Goal: Task Accomplishment & Management: Use online tool/utility

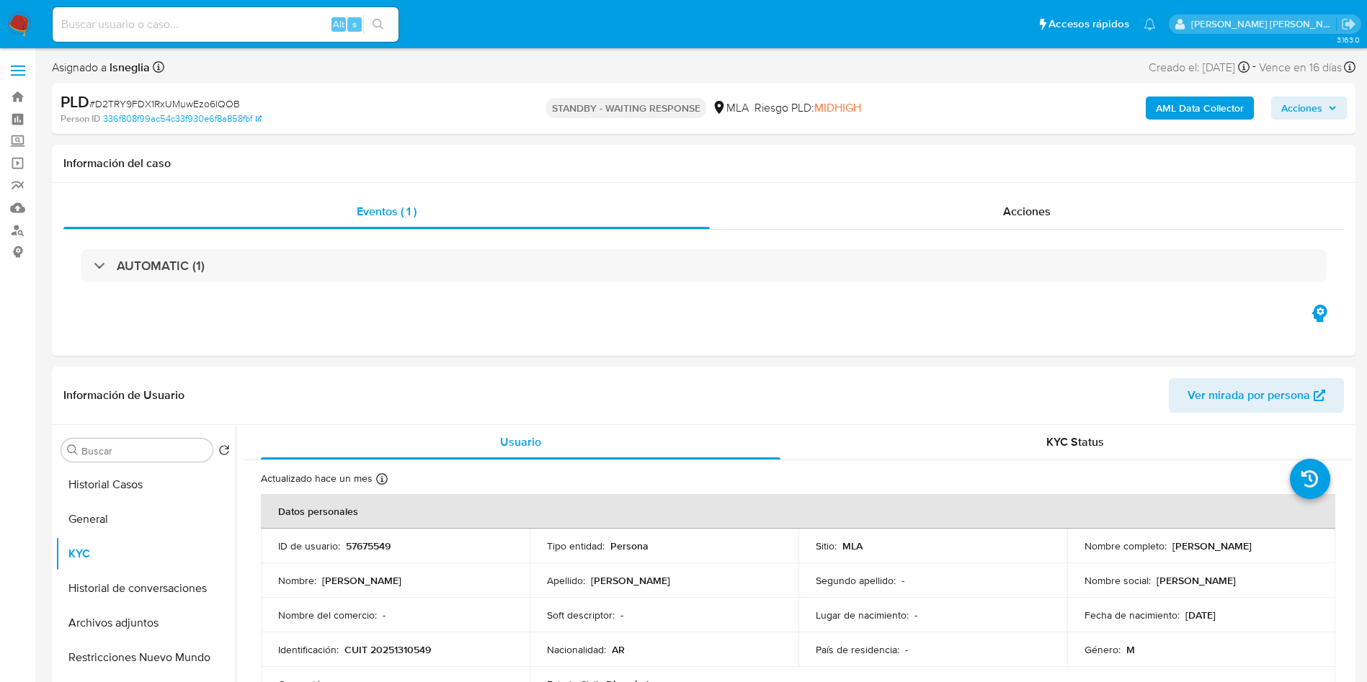
select select "10"
click at [226, 23] on input at bounding box center [226, 24] width 346 height 19
paste input "XyCqAlaK0fI4WjR0exNmTT35"
type input "XyCqAlaK0fI4WjR0exNmTT35"
click at [378, 21] on icon "search-icon" at bounding box center [378, 25] width 12 height 12
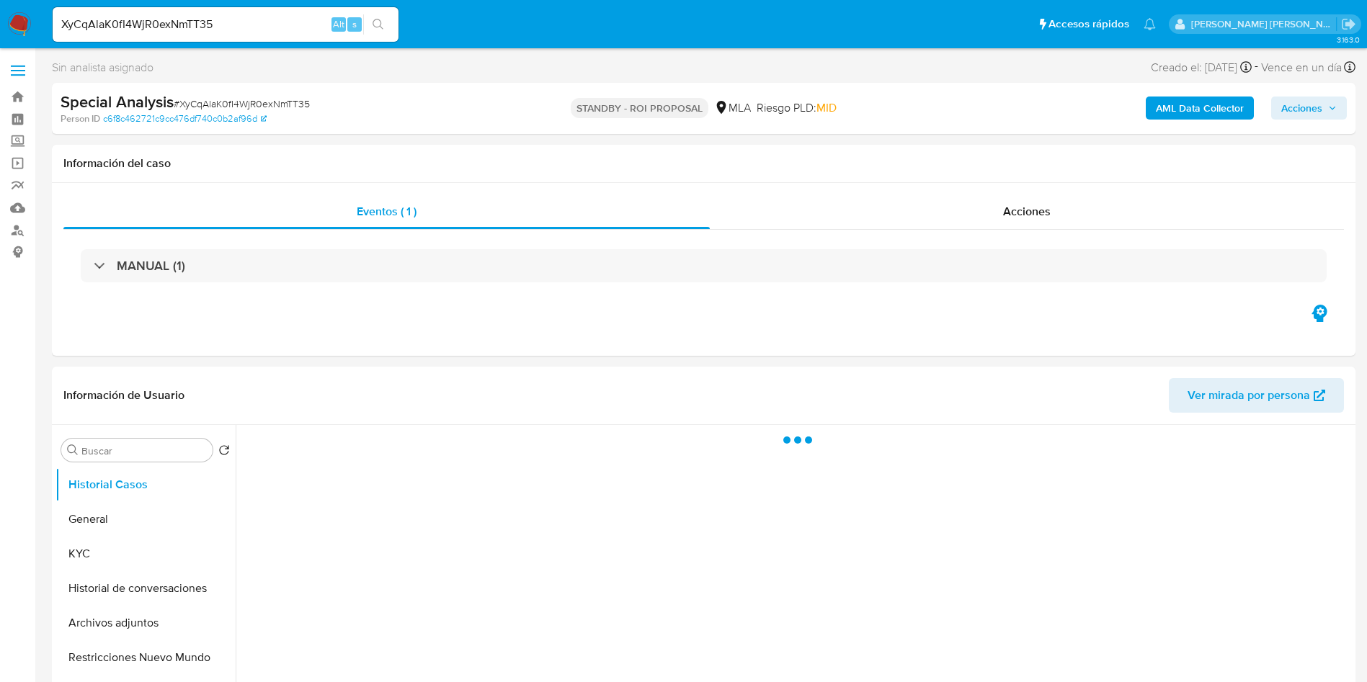
select select "10"
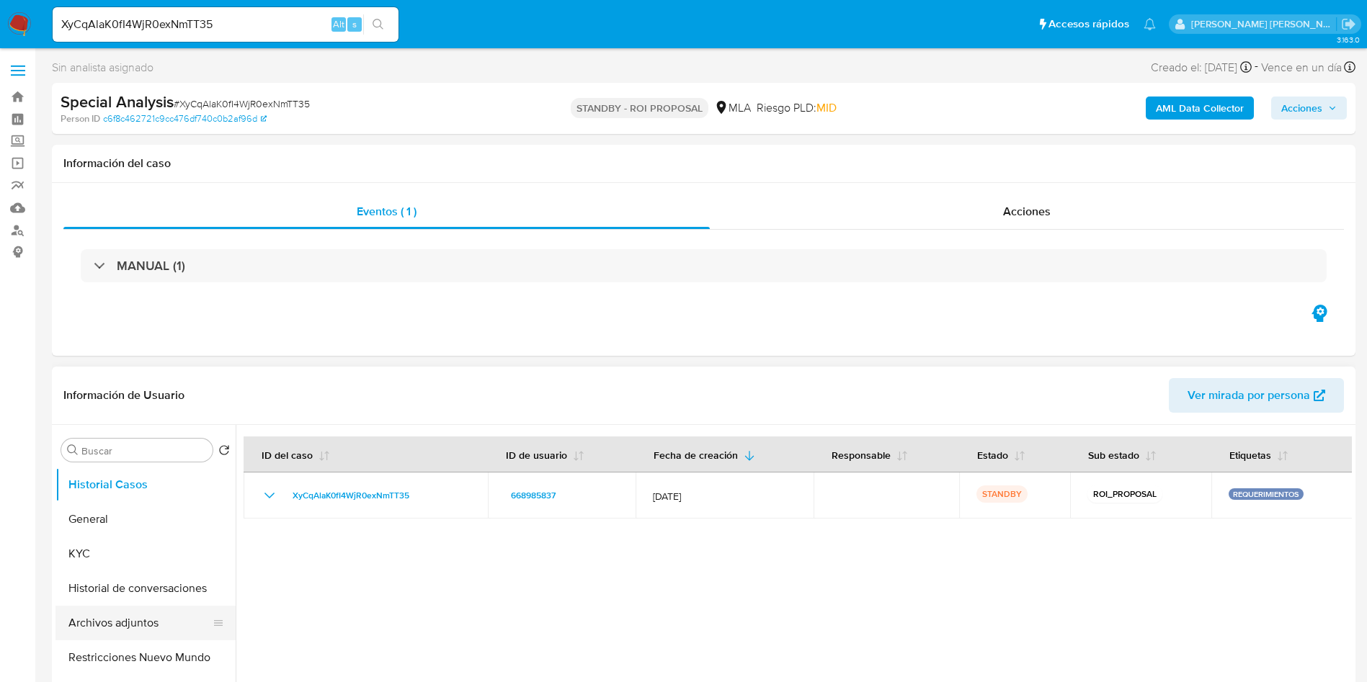
click at [103, 614] on button "Archivos adjuntos" at bounding box center [139, 623] width 169 height 35
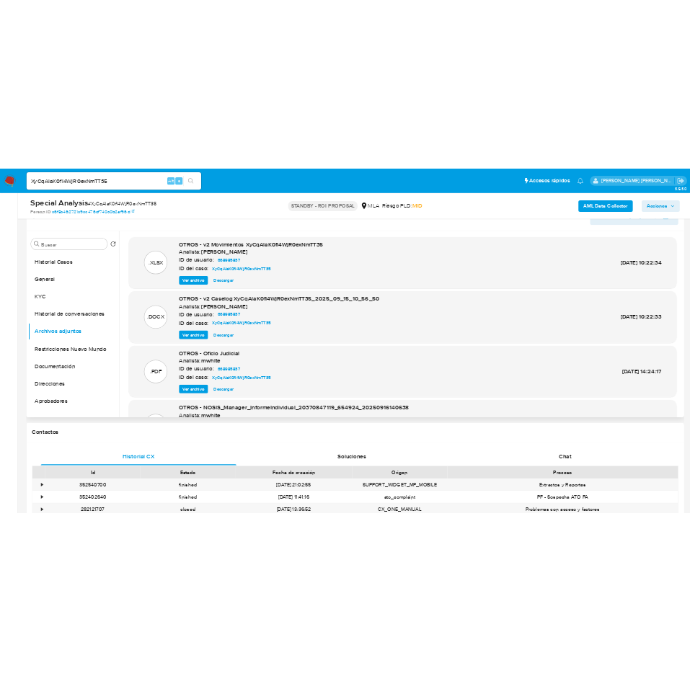
scroll to position [216, 0]
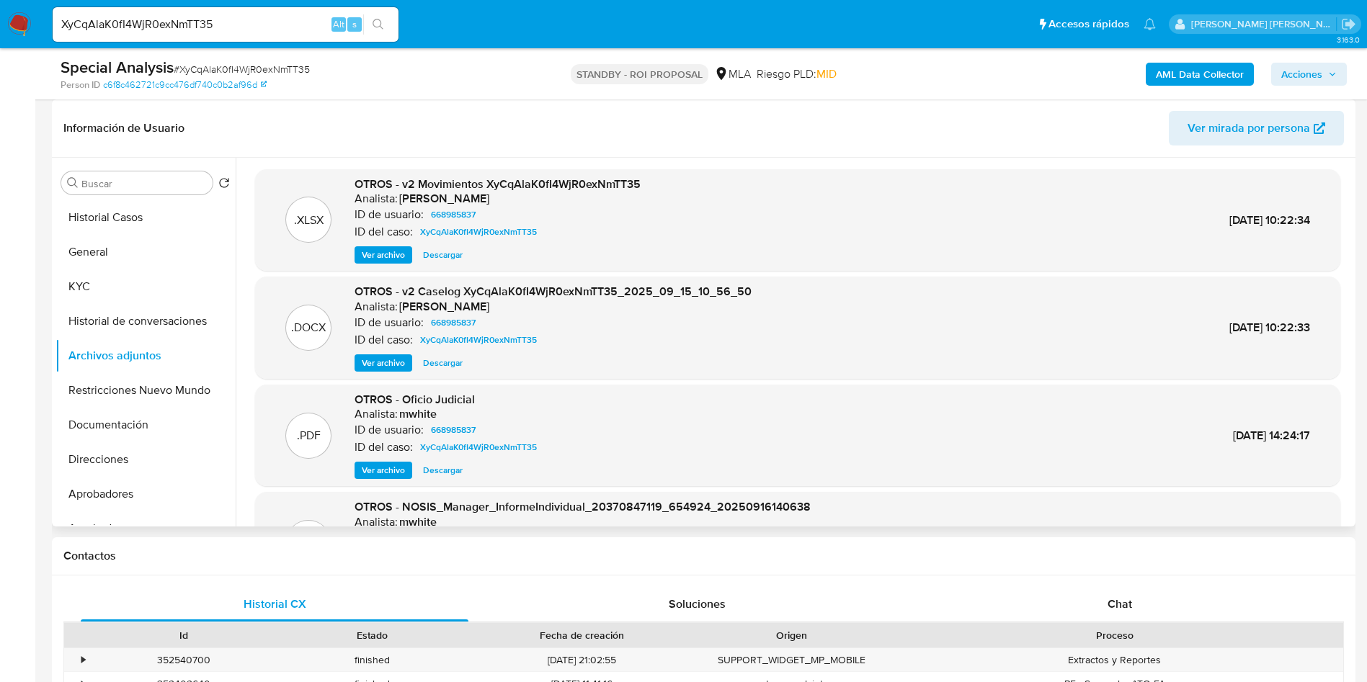
click at [374, 362] on span "Ver archivo" at bounding box center [383, 363] width 43 height 14
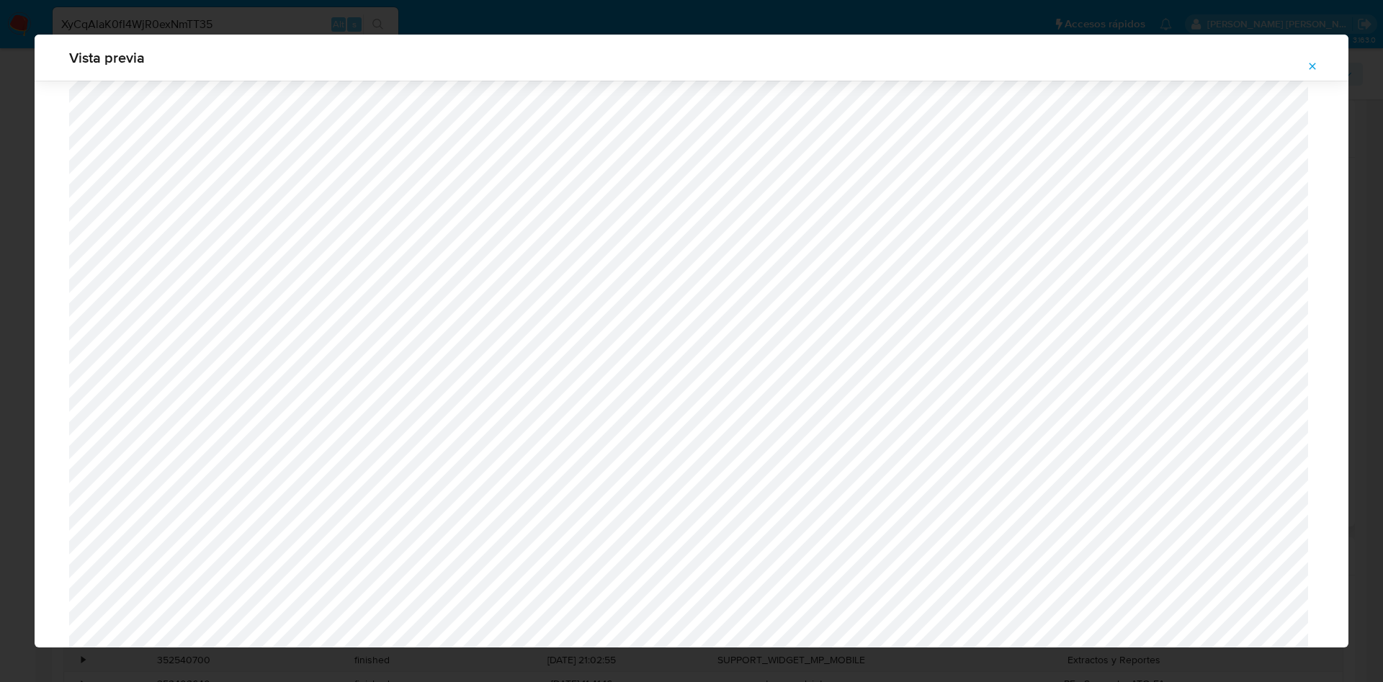
scroll to position [432, 0]
click at [1320, 55] on button "Attachment preview" at bounding box center [1313, 66] width 32 height 23
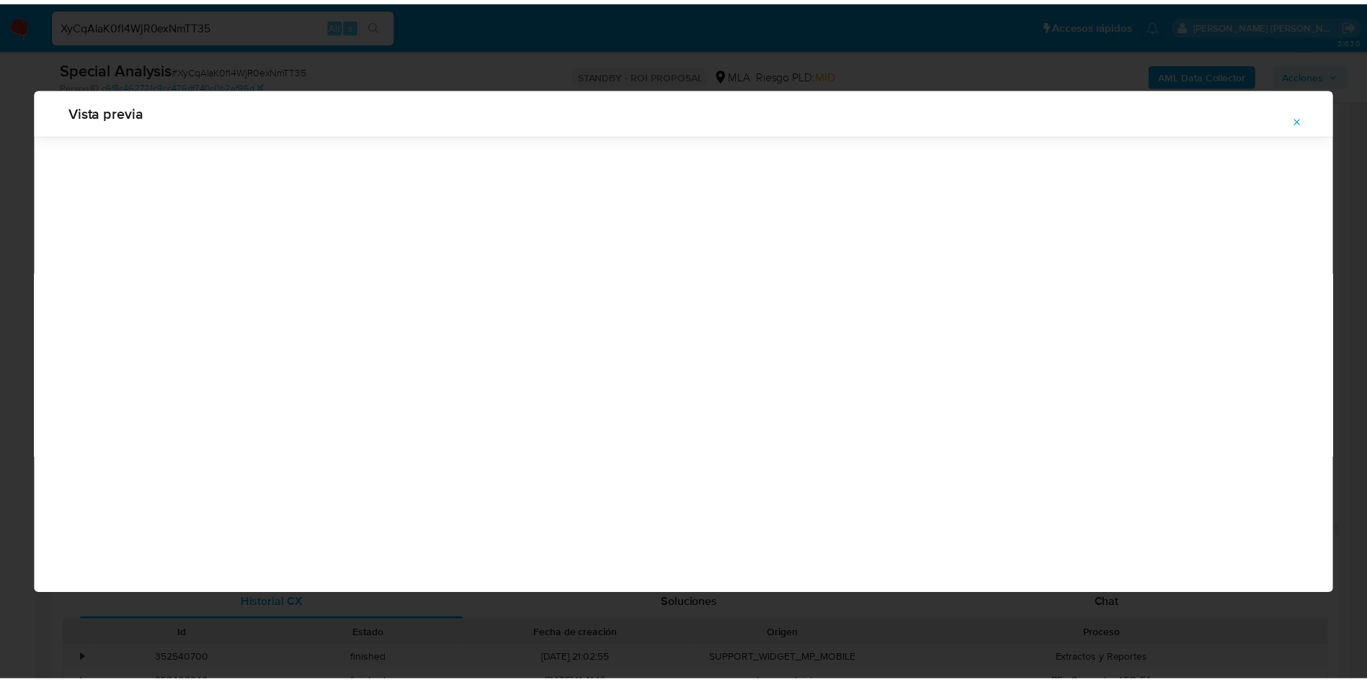
scroll to position [0, 0]
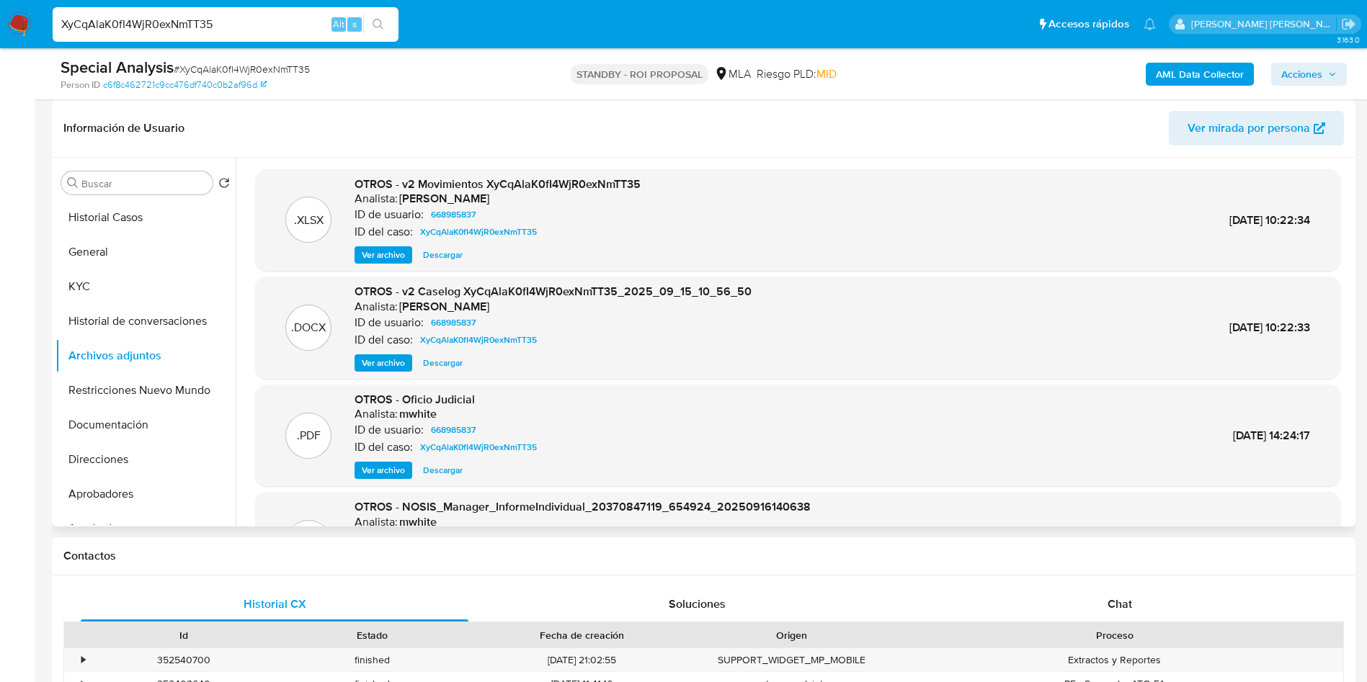
click at [242, 23] on input "XyCqAlaK0fI4WjR0exNmTT35" at bounding box center [226, 24] width 346 height 19
paste input "yJzNUuN9byszxt65pDYeIBae"
type input "yJzNUuN9byszxt65pDYeIBae"
click at [380, 14] on button "search-icon" at bounding box center [378, 24] width 30 height 20
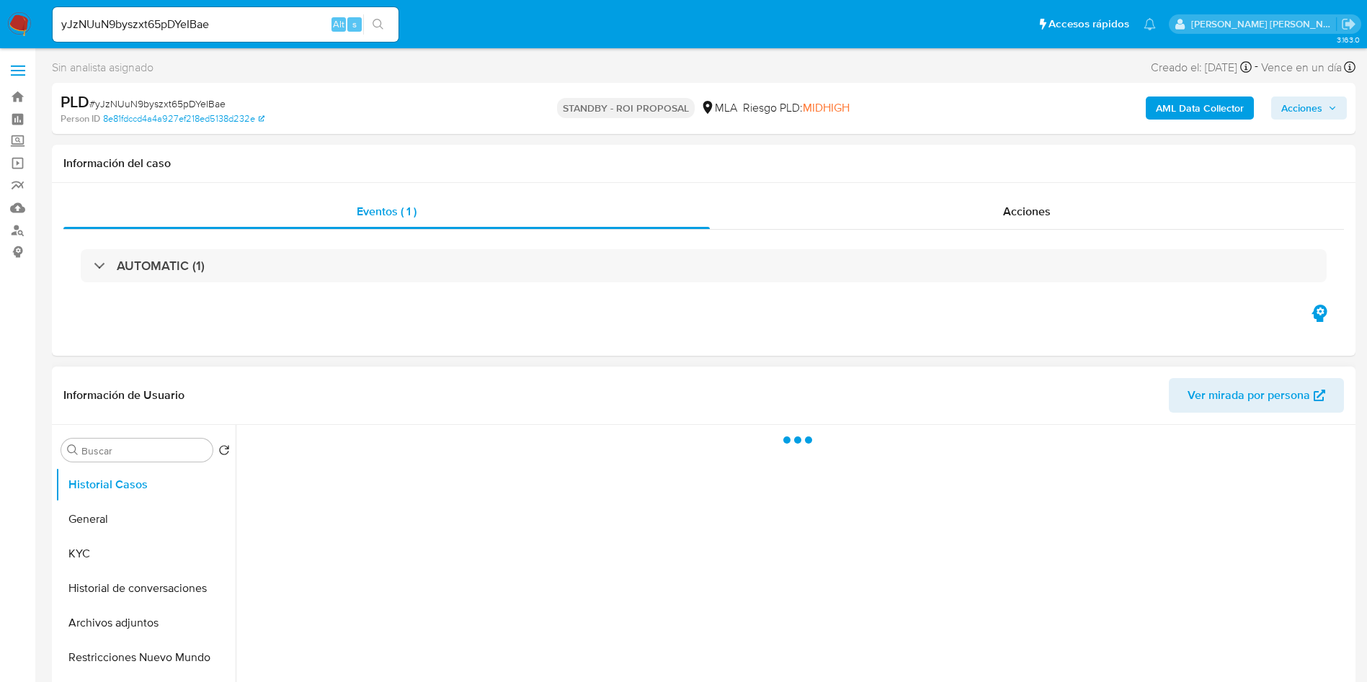
select select "10"
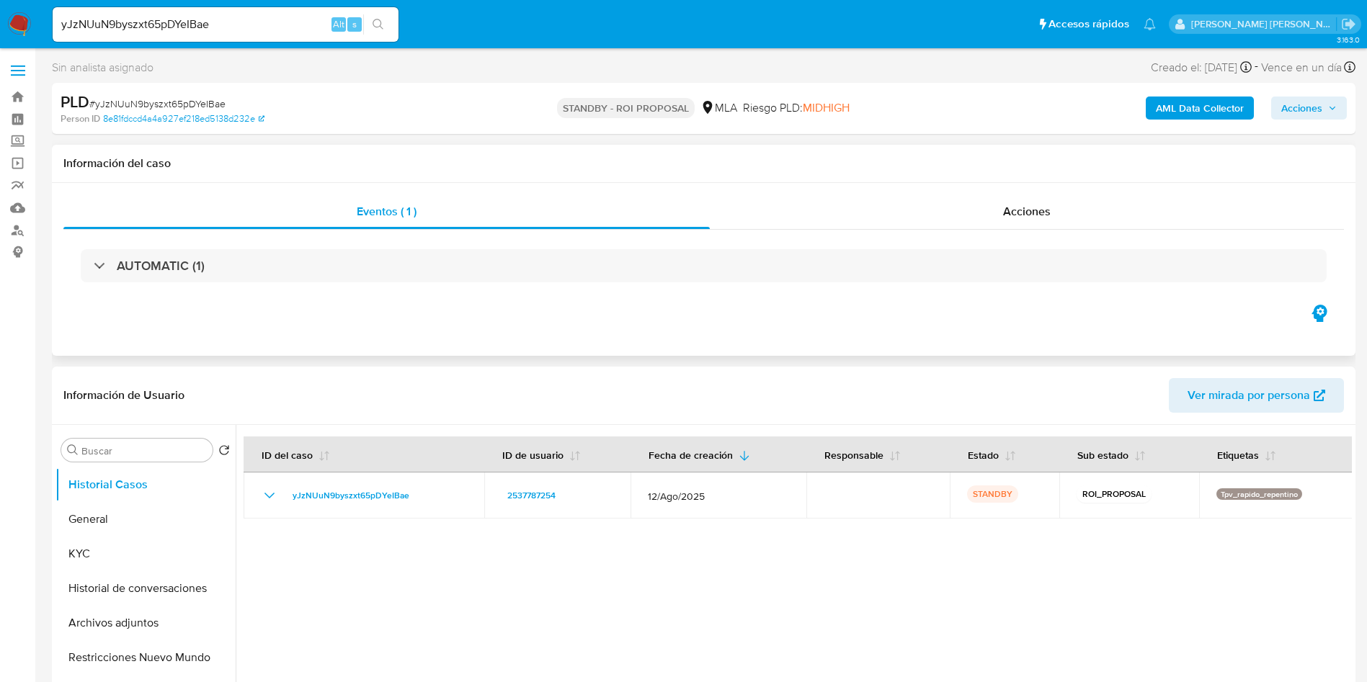
click at [959, 344] on div "Eventos ( 1 ) Acciones AUTOMATIC (1)" at bounding box center [703, 269] width 1303 height 173
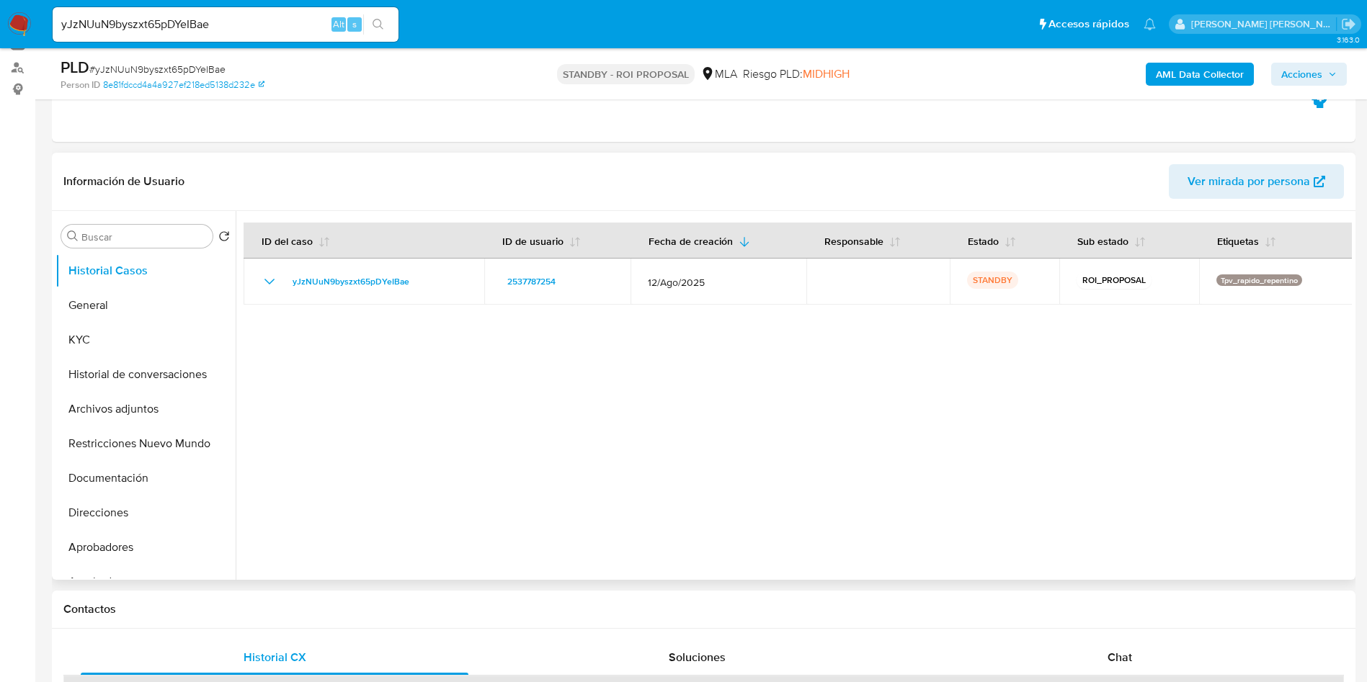
scroll to position [324, 0]
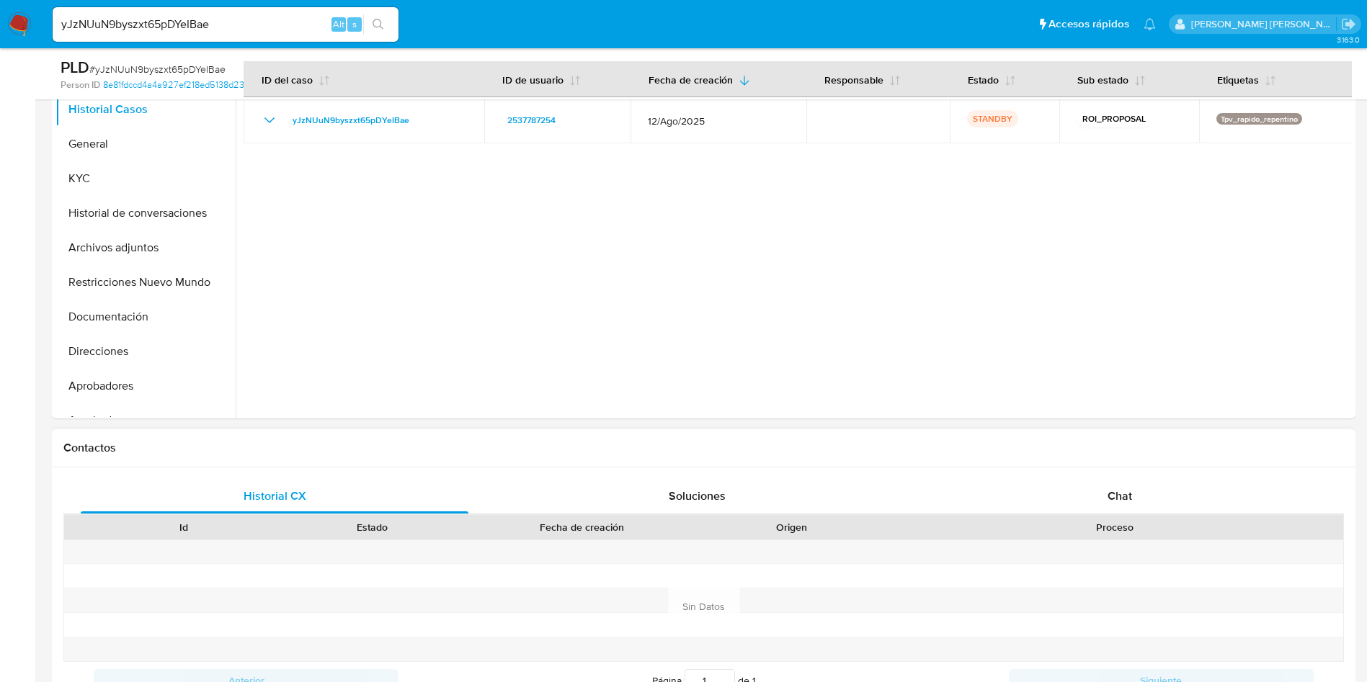
click at [1134, 514] on div "Id Estado Fecha de creación Origen Proceso" at bounding box center [703, 526] width 1280 height 25
click at [134, 242] on button "Archivos adjuntos" at bounding box center [139, 248] width 169 height 35
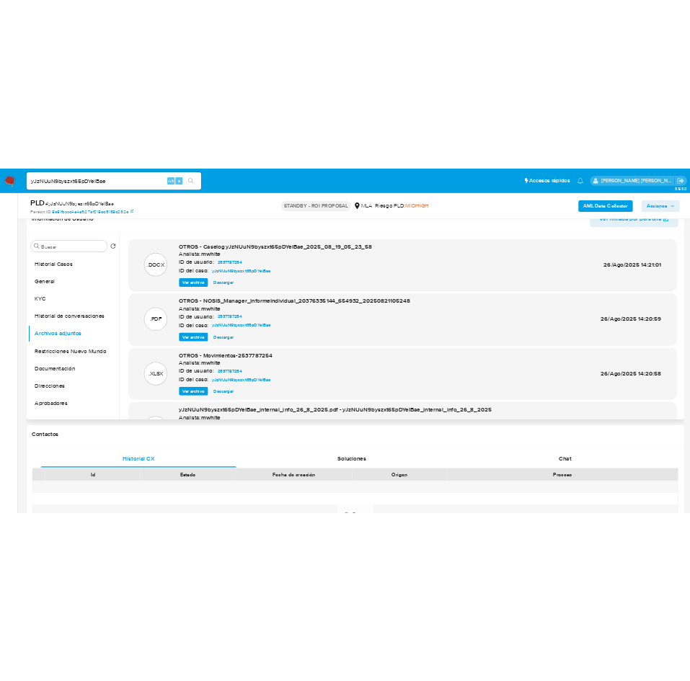
scroll to position [216, 0]
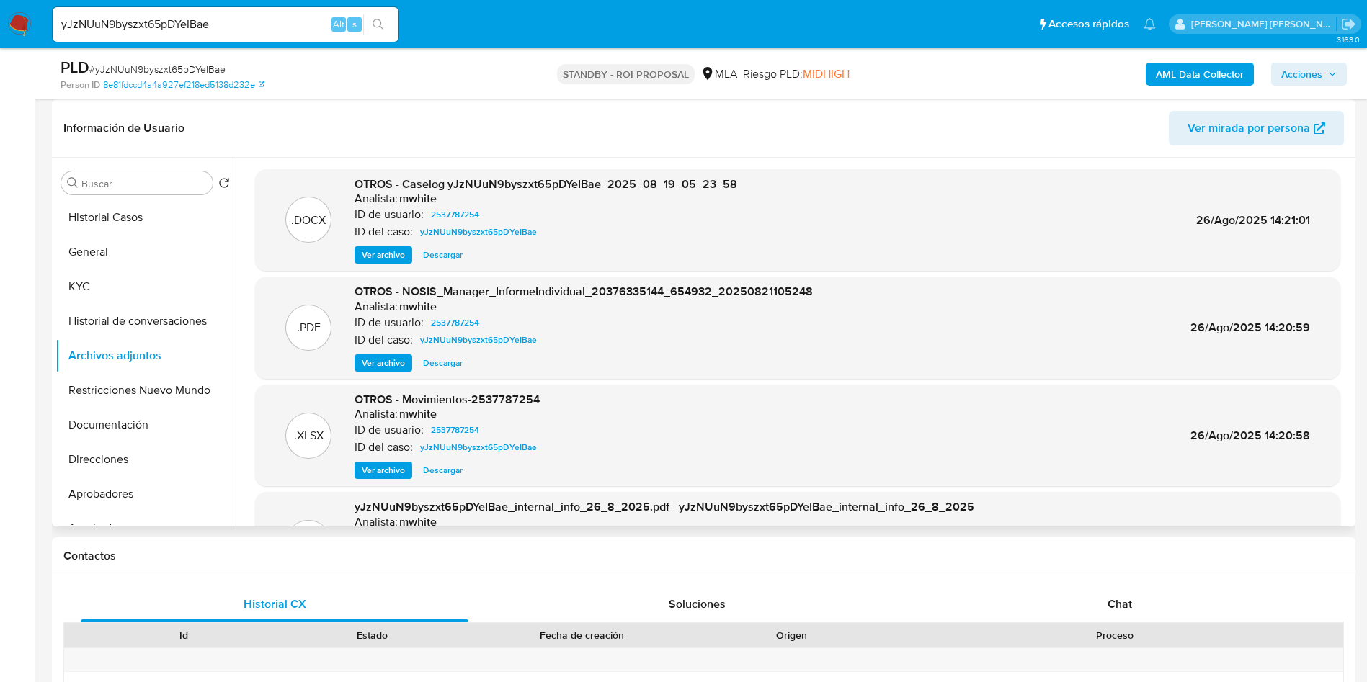
click at [388, 248] on span "Ver archivo" at bounding box center [383, 255] width 43 height 14
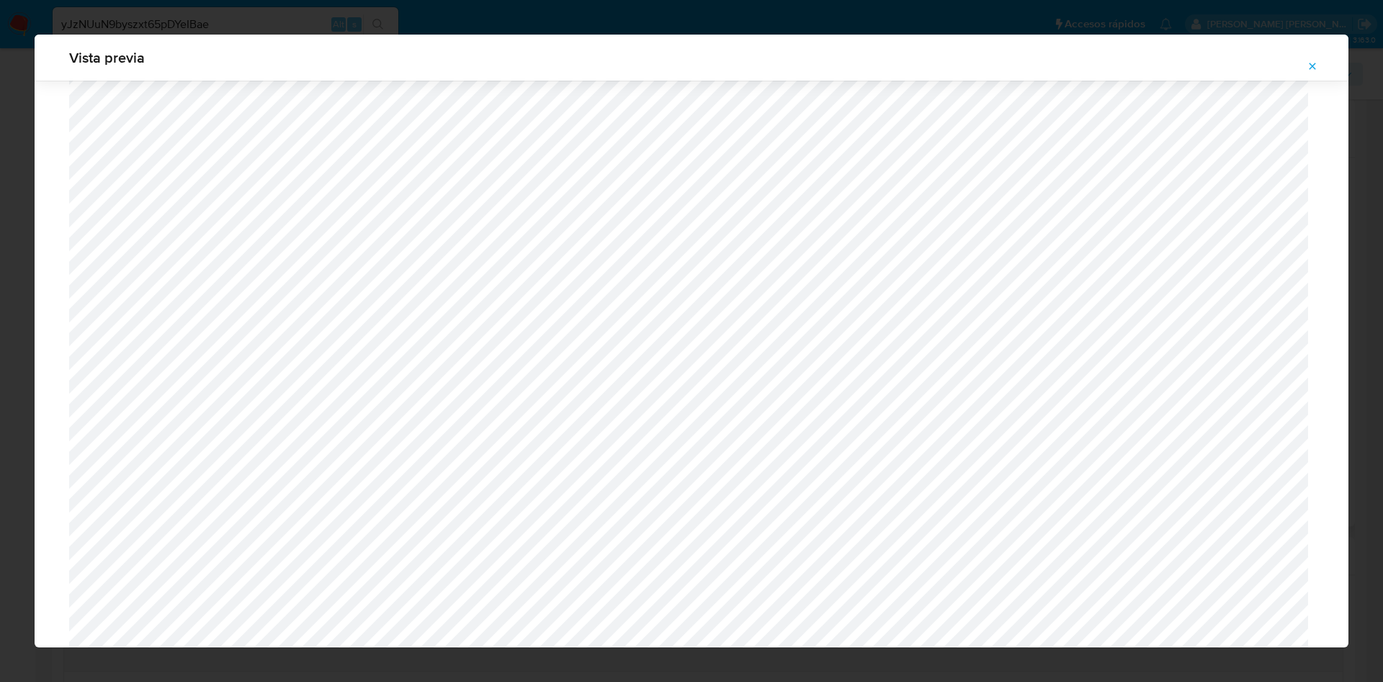
scroll to position [432, 0]
click at [1309, 63] on icon "Attachment preview" at bounding box center [1313, 67] width 12 height 12
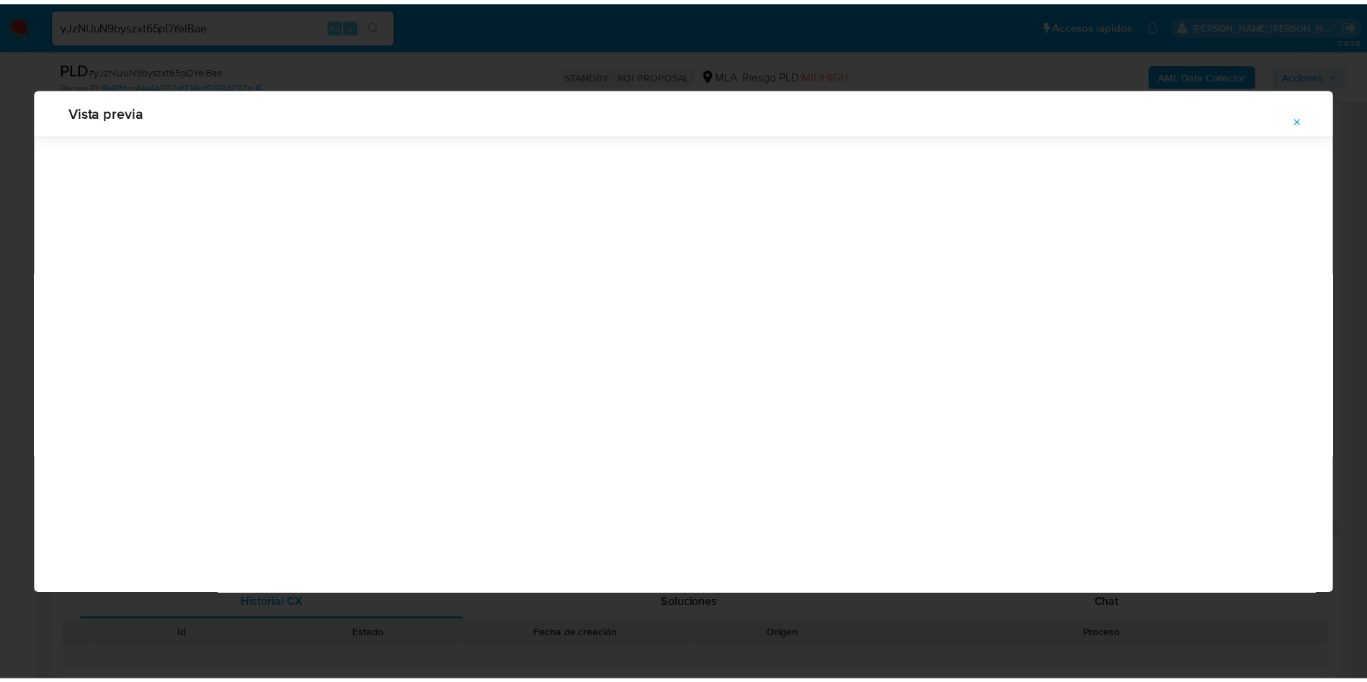
scroll to position [0, 0]
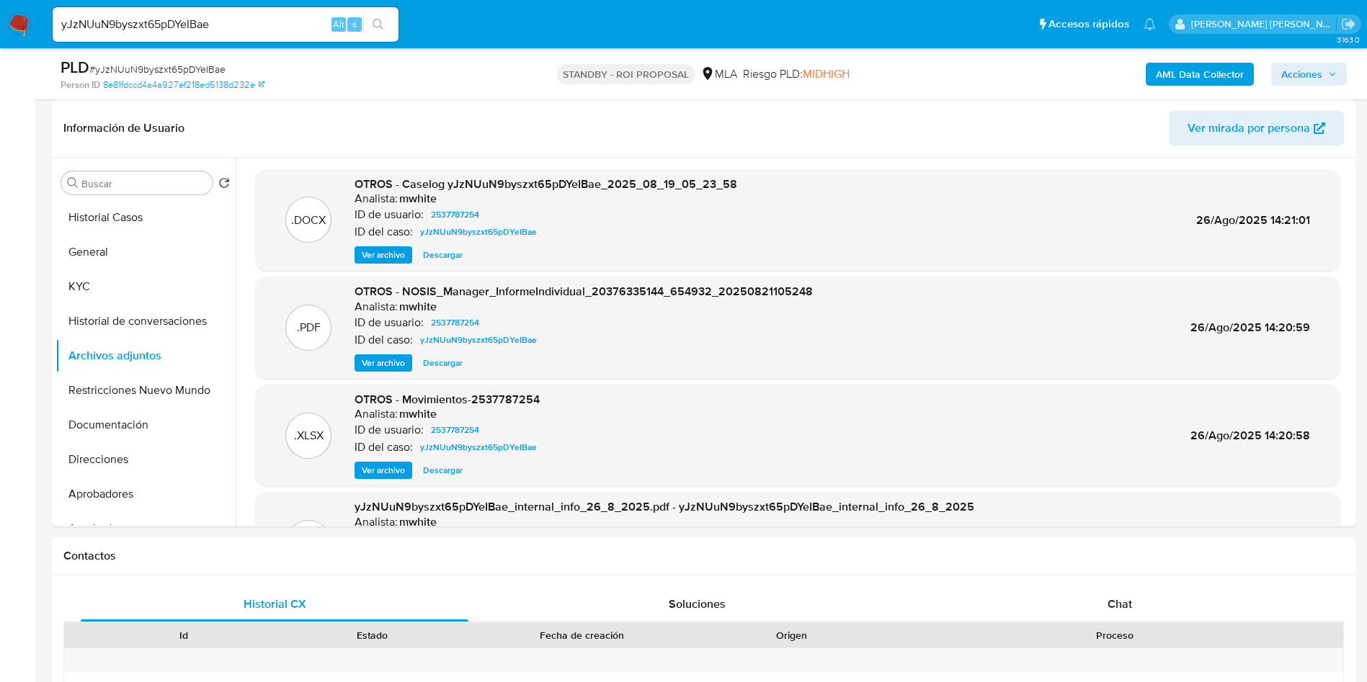
click at [190, 21] on input "yJzNUuN9byszxt65pDYeIBae" at bounding box center [226, 24] width 346 height 19
paste input "Vw3FEinNVhWQHbbR4blaVL6o"
type input "Vw3FEinNVhWQHbbR4blaVL6o"
click at [376, 25] on icon "search-icon" at bounding box center [378, 25] width 12 height 12
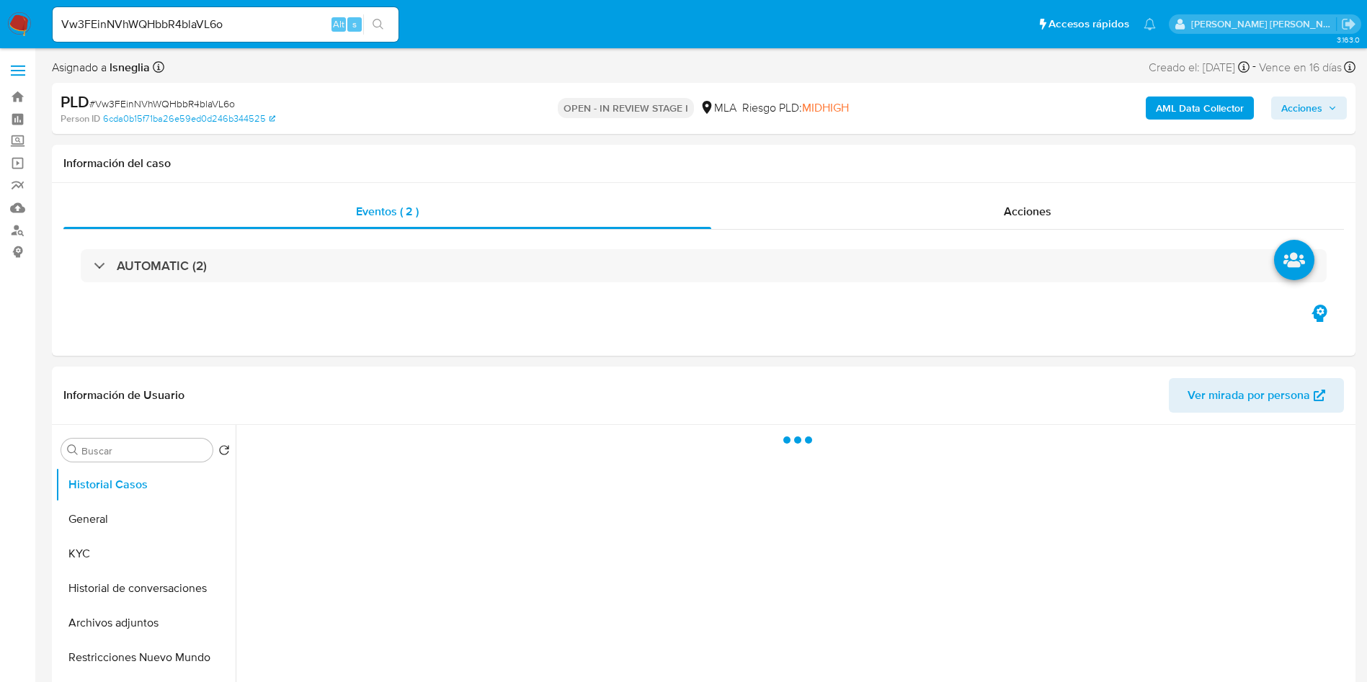
select select "10"
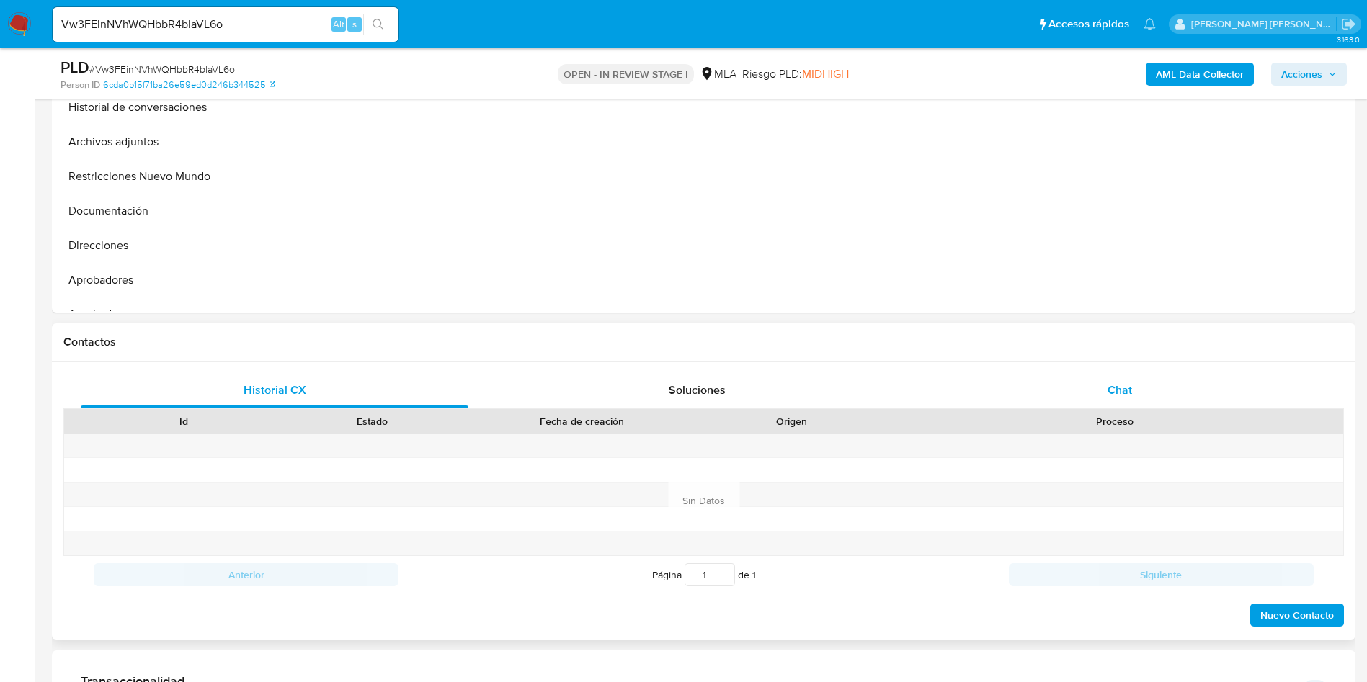
scroll to position [432, 0]
click at [1131, 372] on div "Chat" at bounding box center [1120, 388] width 388 height 35
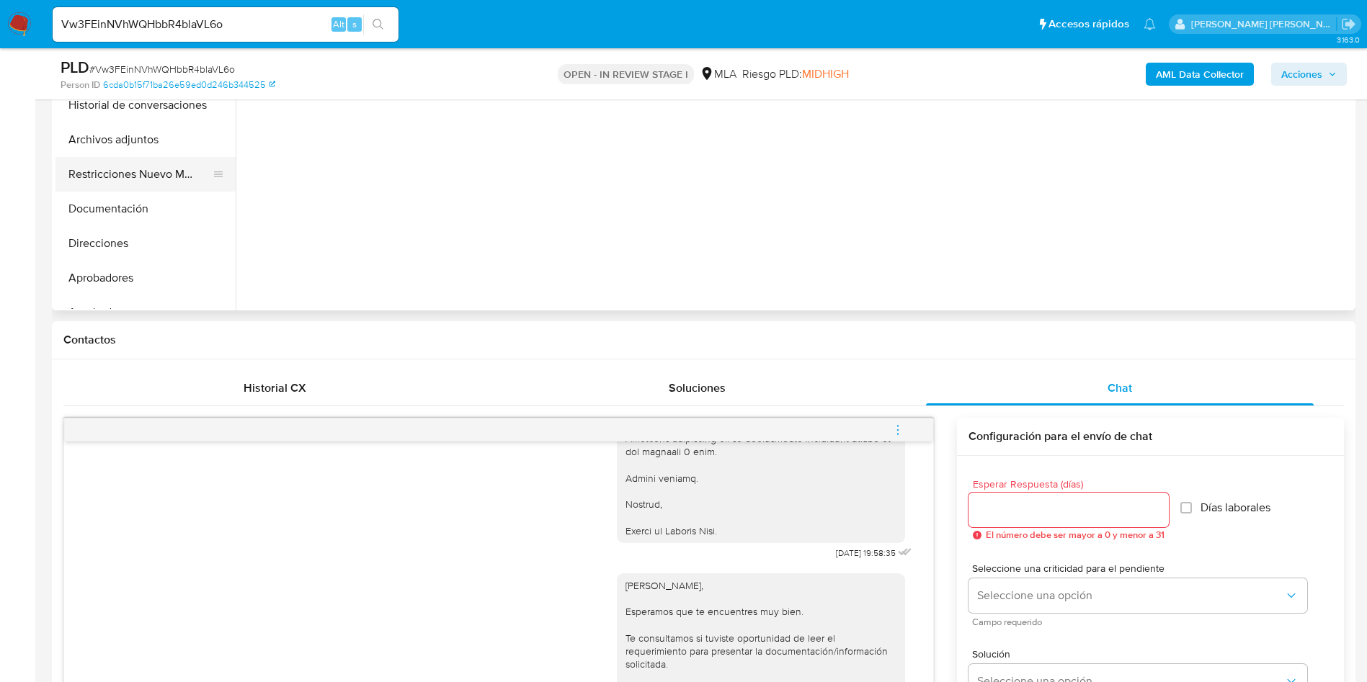
click at [130, 176] on button "Restricciones Nuevo Mundo" at bounding box center [139, 174] width 169 height 35
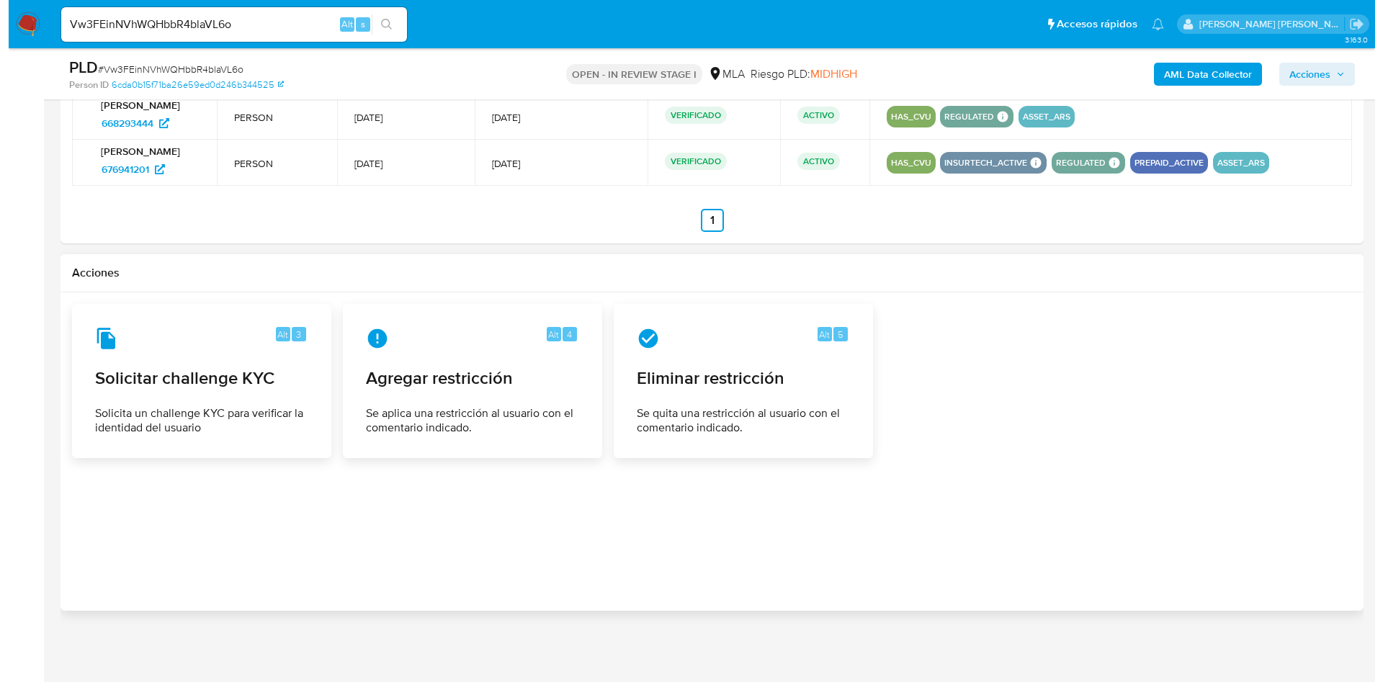
scroll to position [2251, 0]
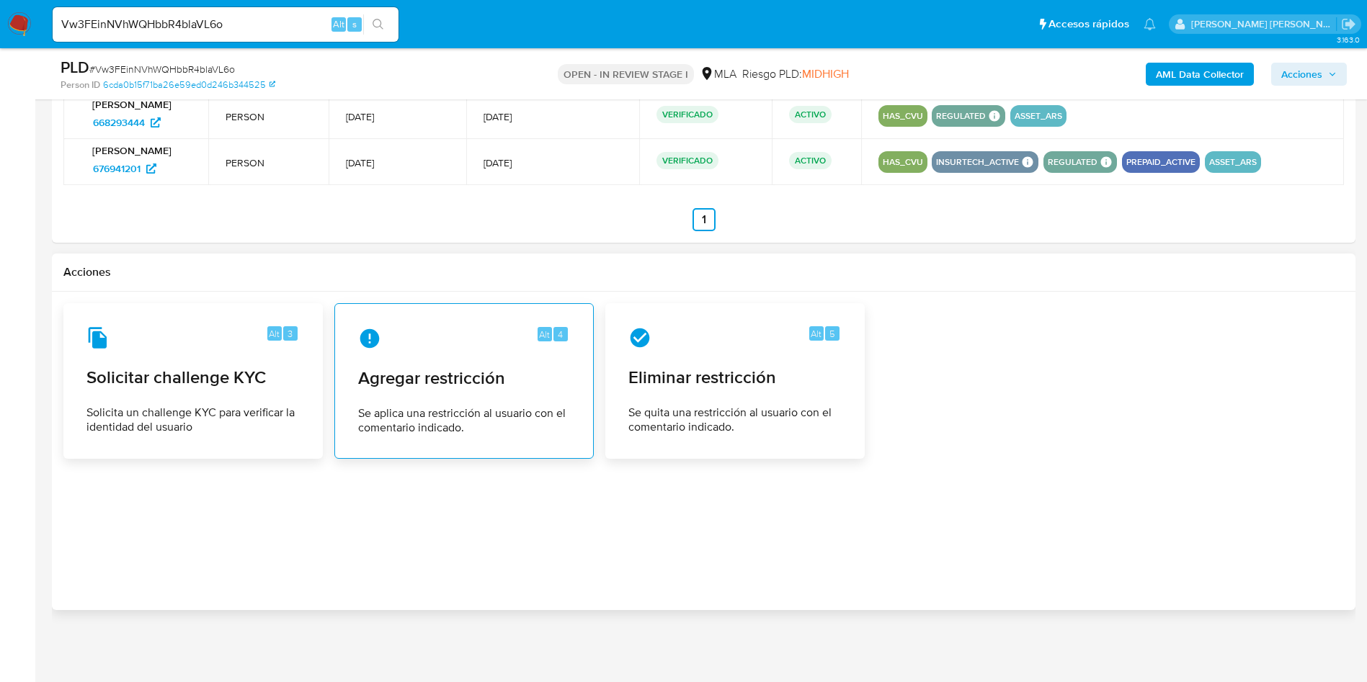
click at [530, 398] on div "Alt 4 Agregar restricción Se aplica una restricción al usuario con el comentari…" at bounding box center [464, 381] width 235 height 131
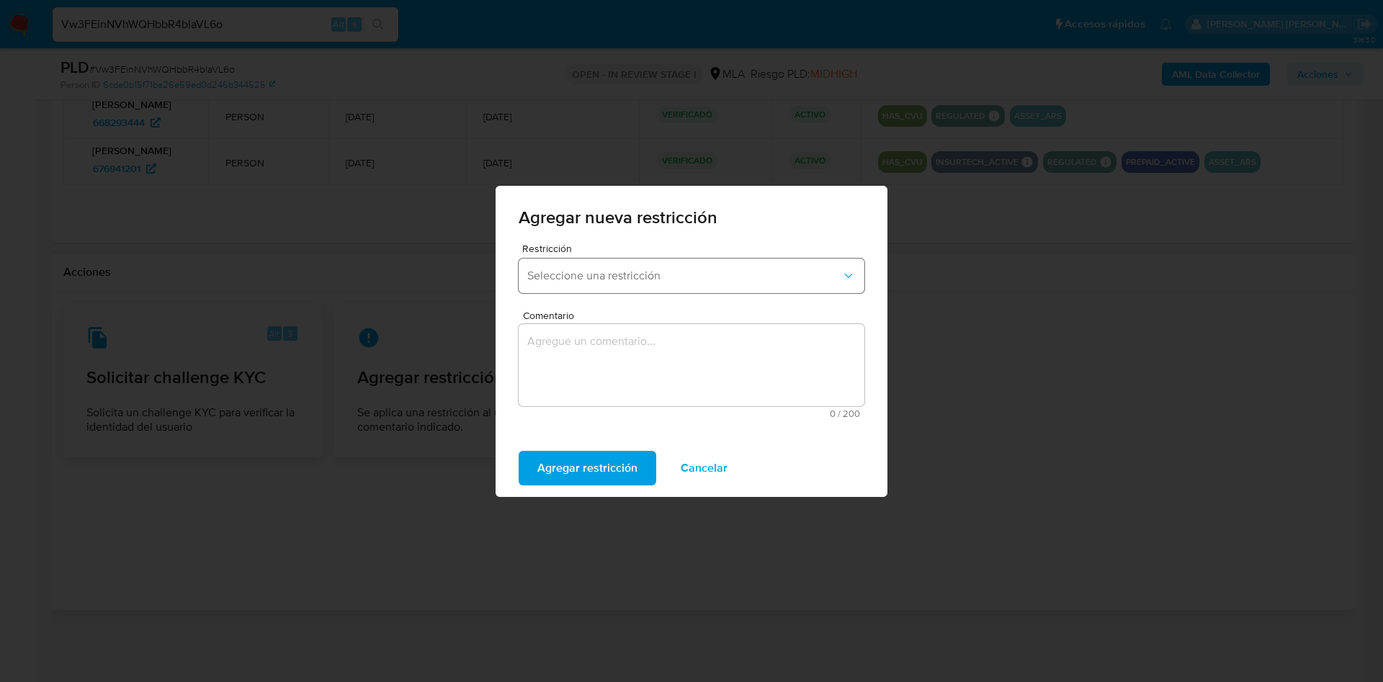
click at [613, 267] on button "Seleccione una restricción" at bounding box center [692, 276] width 346 height 35
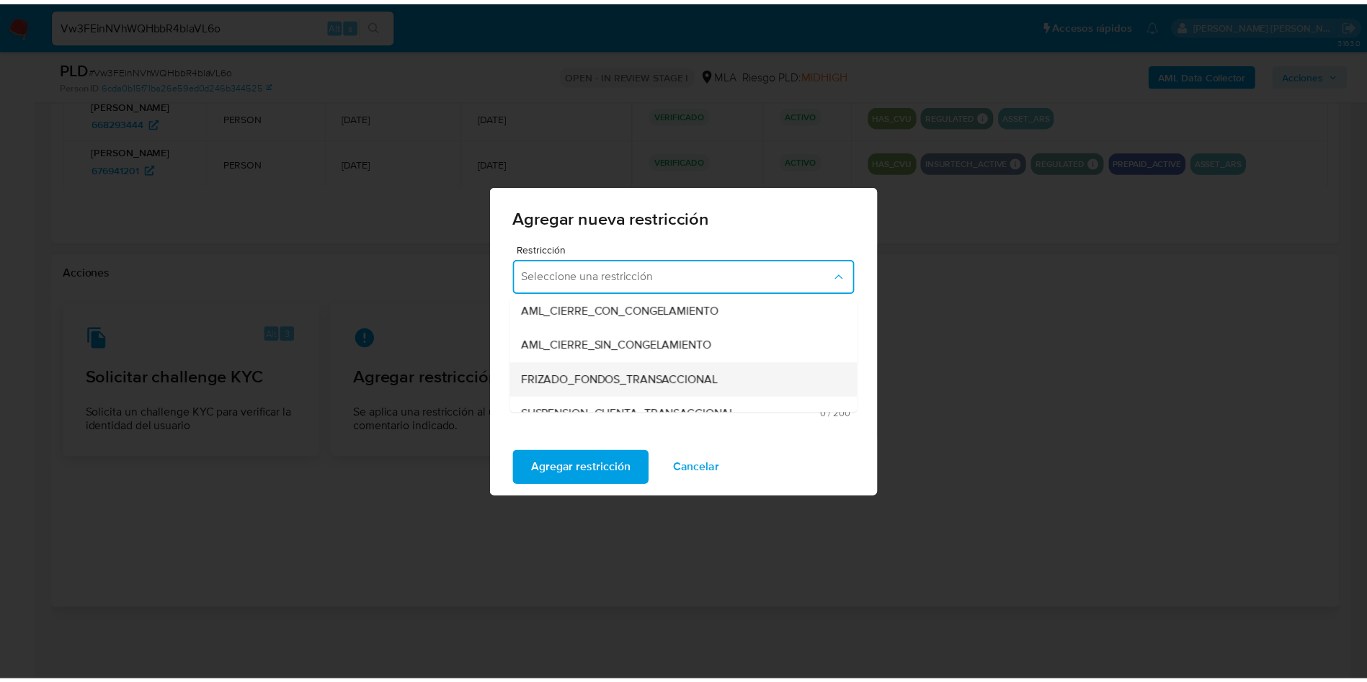
scroll to position [216, 0]
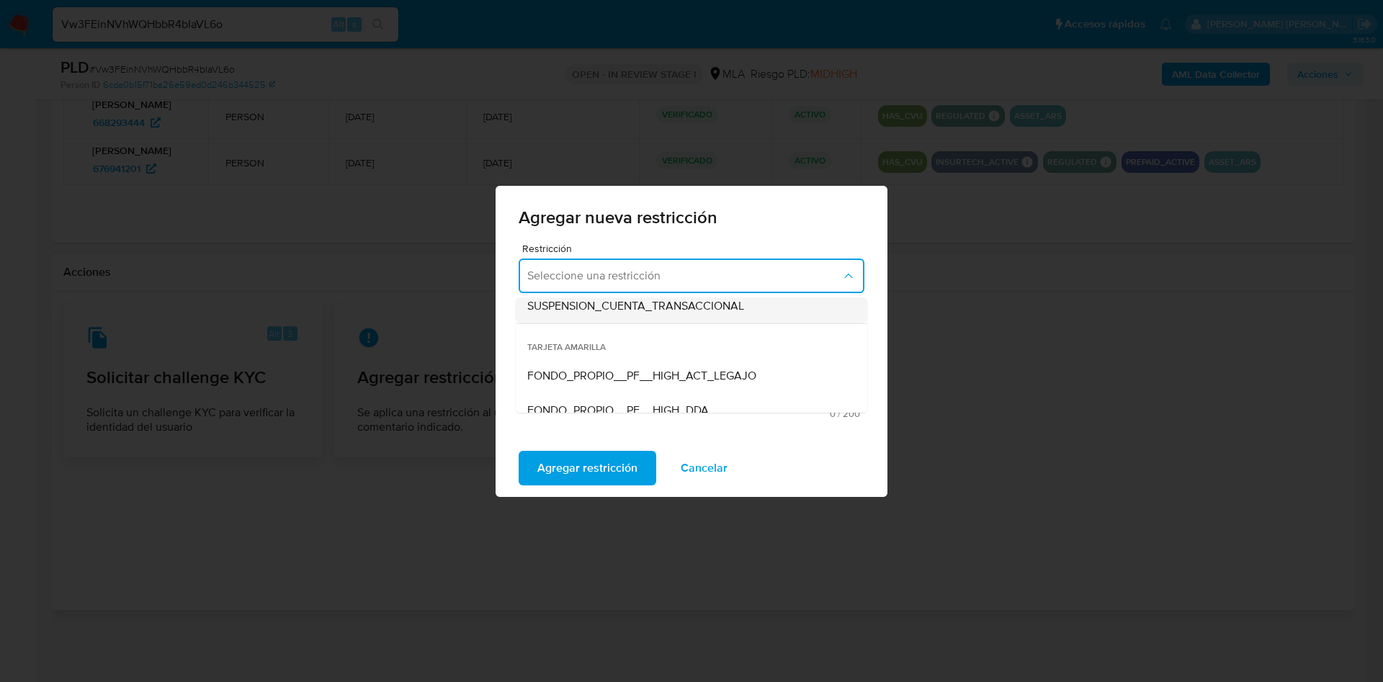
click at [659, 308] on span "SUSPENSION_CUENTA_TRANSACCIONAL" at bounding box center [635, 306] width 217 height 14
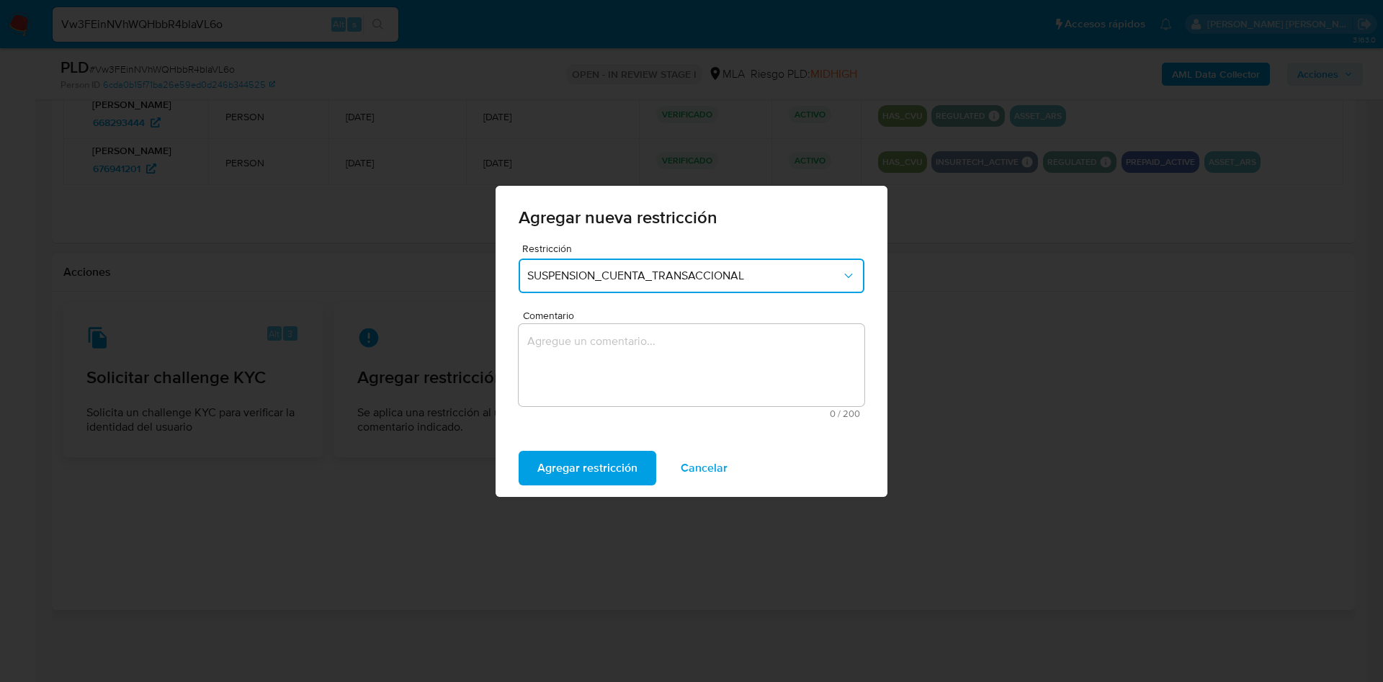
click at [648, 348] on textarea "Comentario" at bounding box center [692, 365] width 346 height 82
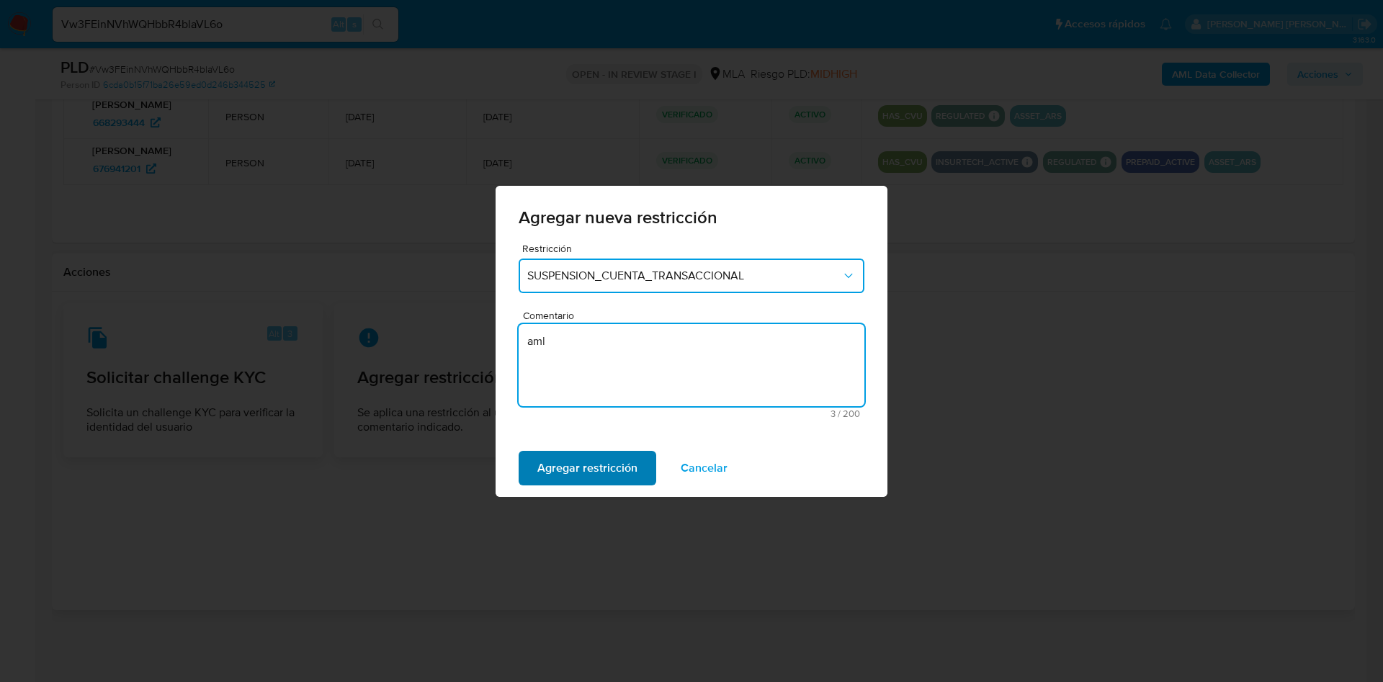
type textarea "aml"
click at [571, 459] on span "Agregar restricción" at bounding box center [587, 468] width 100 height 32
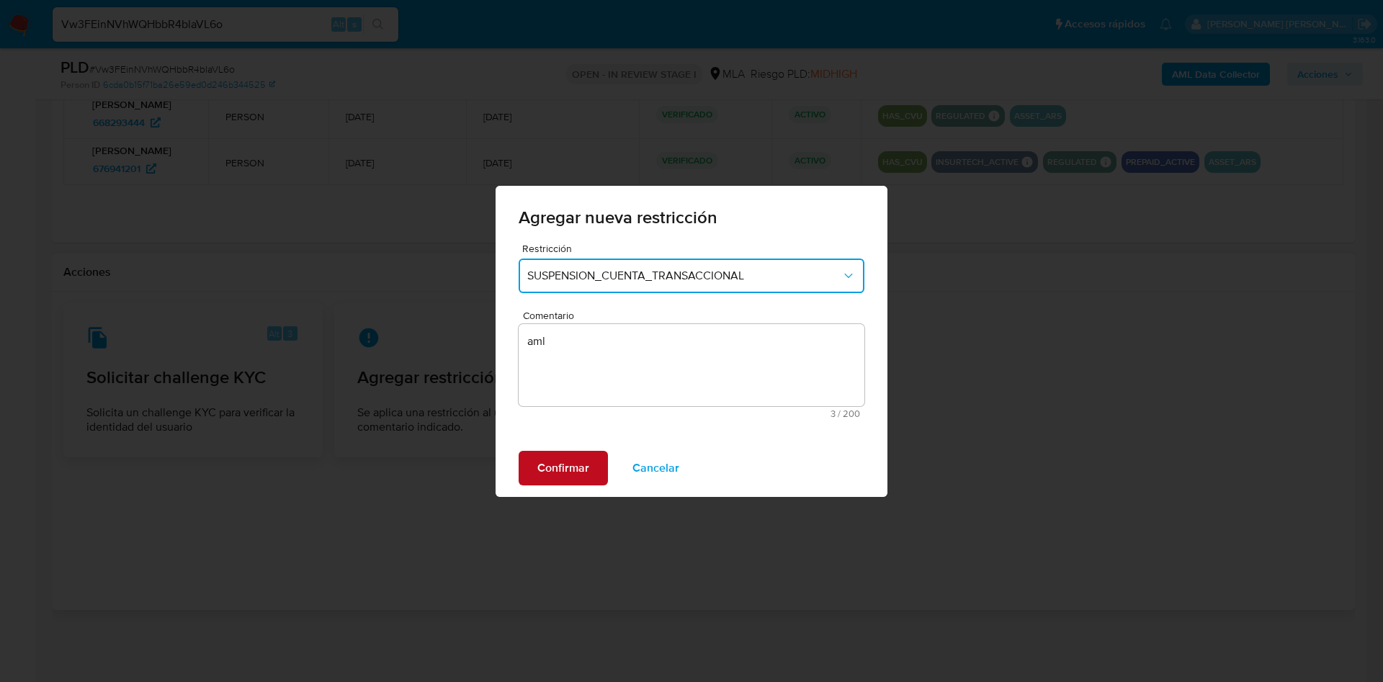
click at [559, 468] on span "Confirmar" at bounding box center [563, 468] width 52 height 32
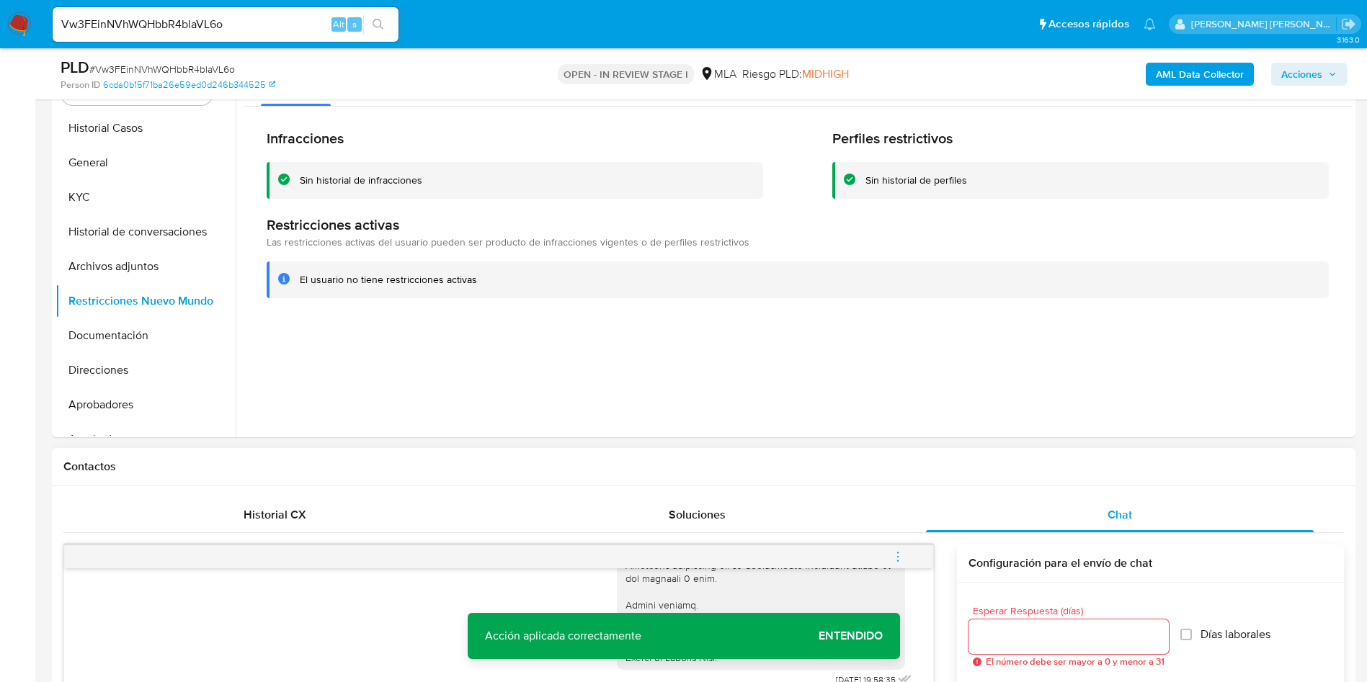
scroll to position [0, 0]
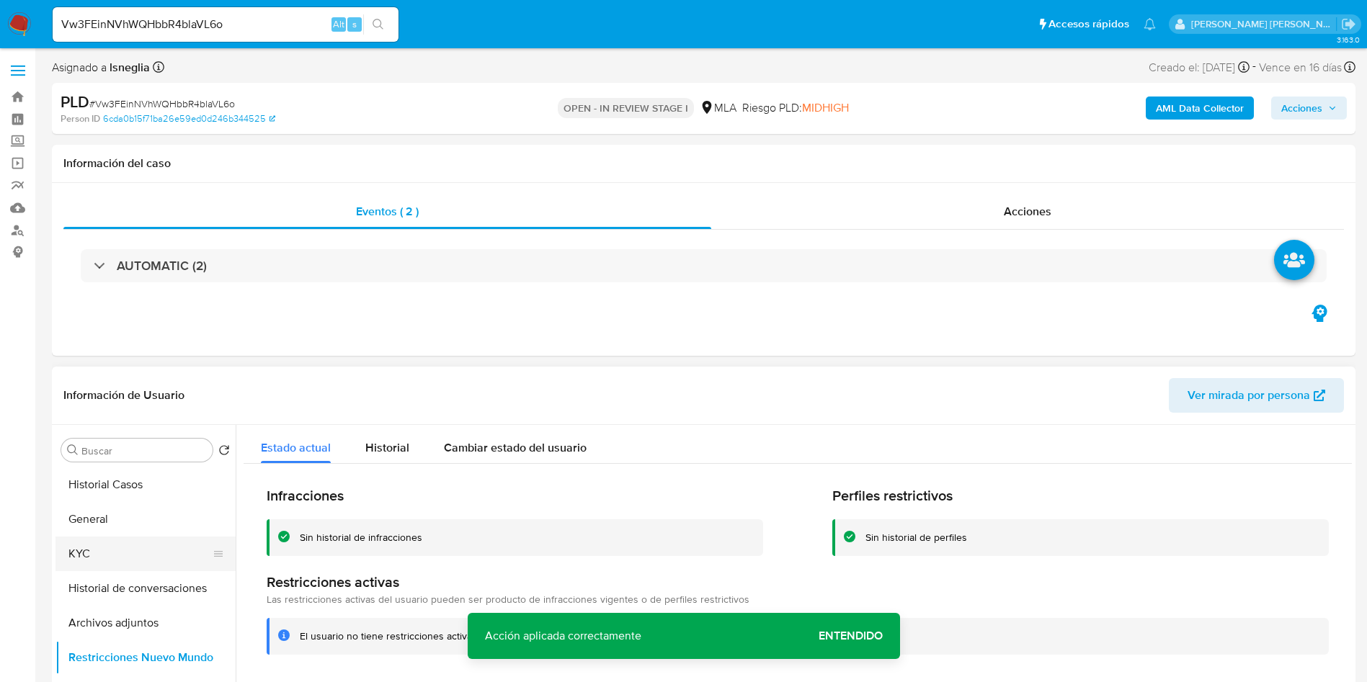
click at [137, 550] on button "KYC" at bounding box center [139, 554] width 169 height 35
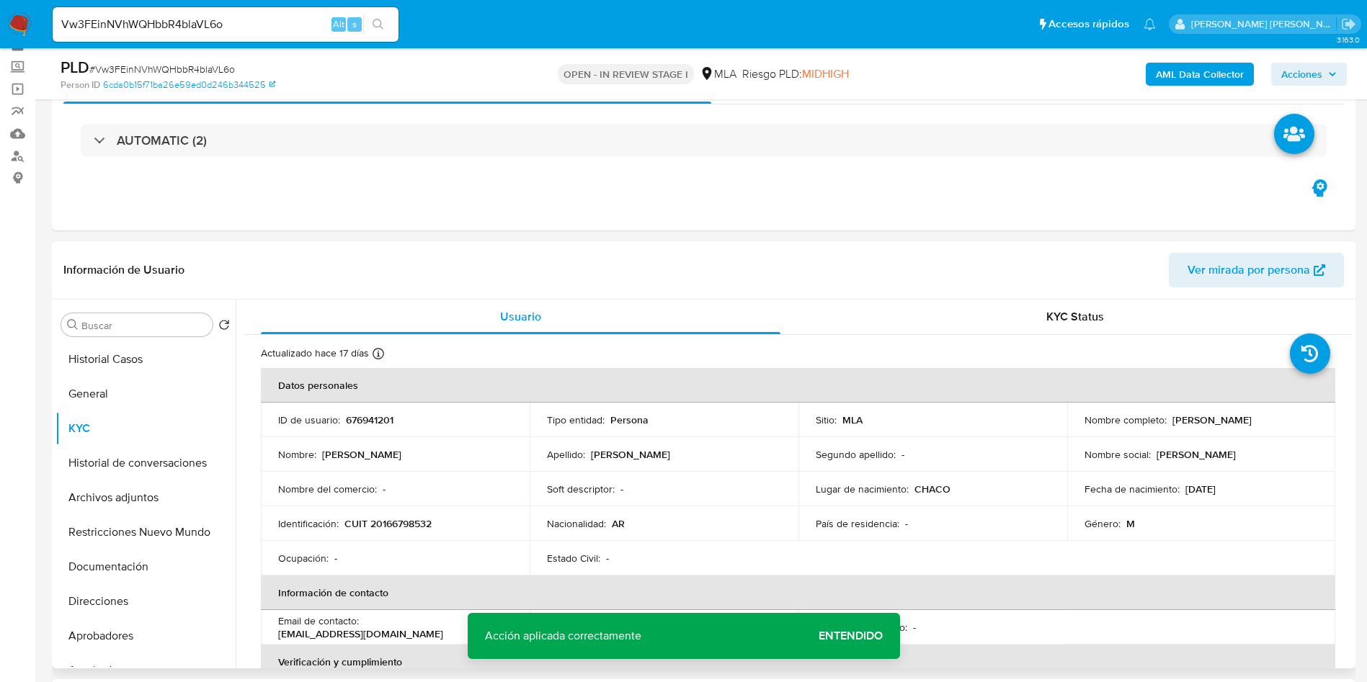
scroll to position [108, 0]
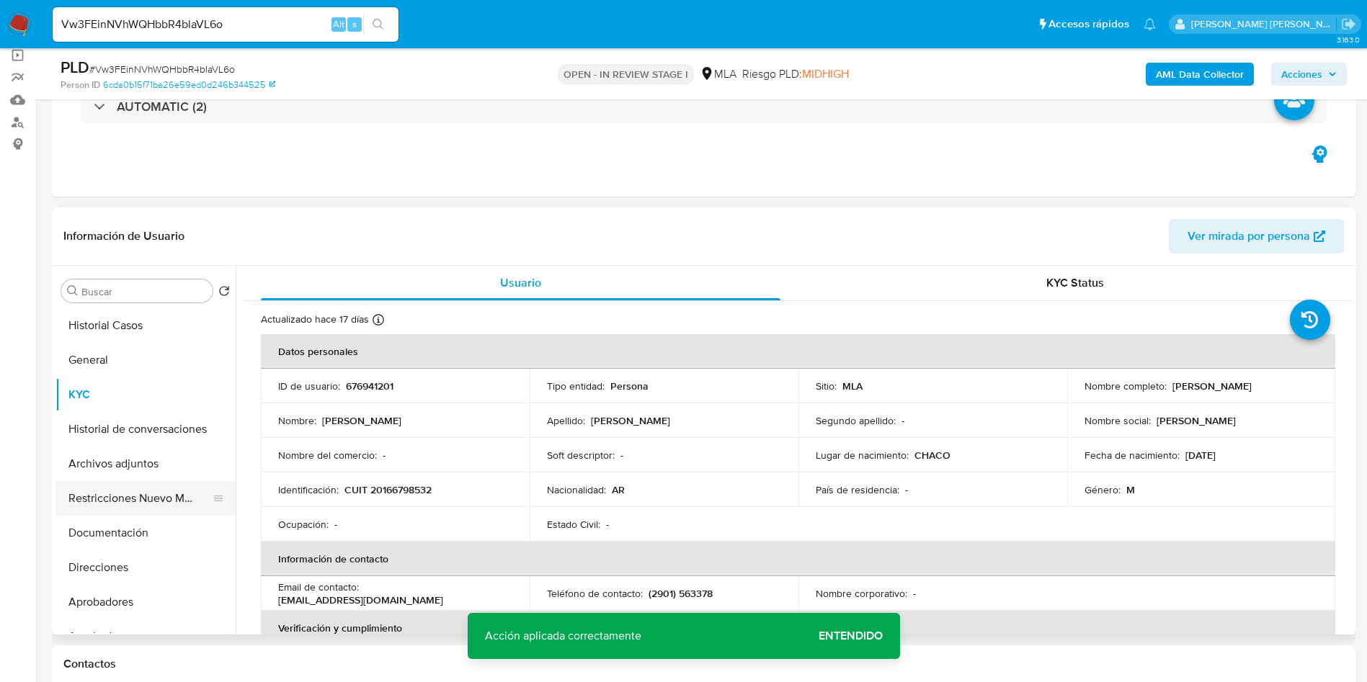
click at [121, 490] on button "Restricciones Nuevo Mundo" at bounding box center [139, 498] width 169 height 35
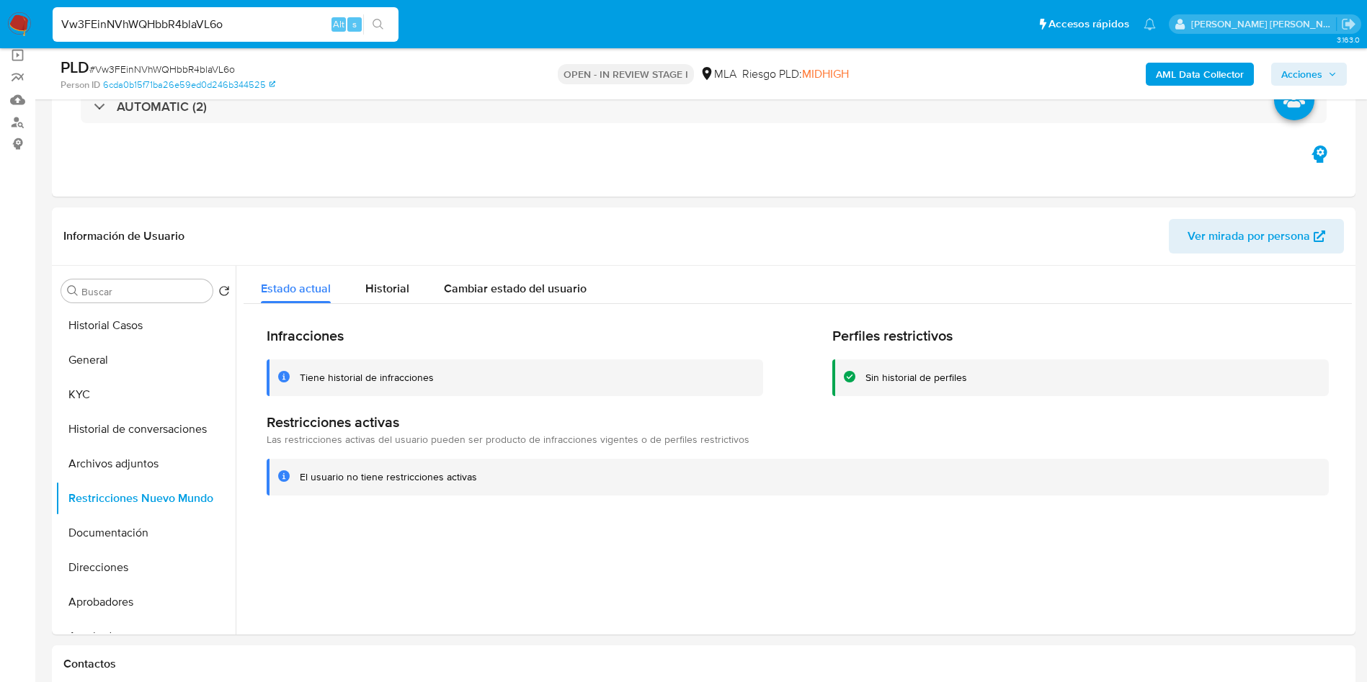
click at [162, 24] on input "Vw3FEinNVhWQHbbR4blaVL6o" at bounding box center [226, 24] width 346 height 19
paste input "N4m0zzlkJi5dwENXKCsKCY70"
type input "N4m0zzlkJi5dwENXKCsKCY70"
click at [389, 22] on button "search-icon" at bounding box center [378, 24] width 30 height 20
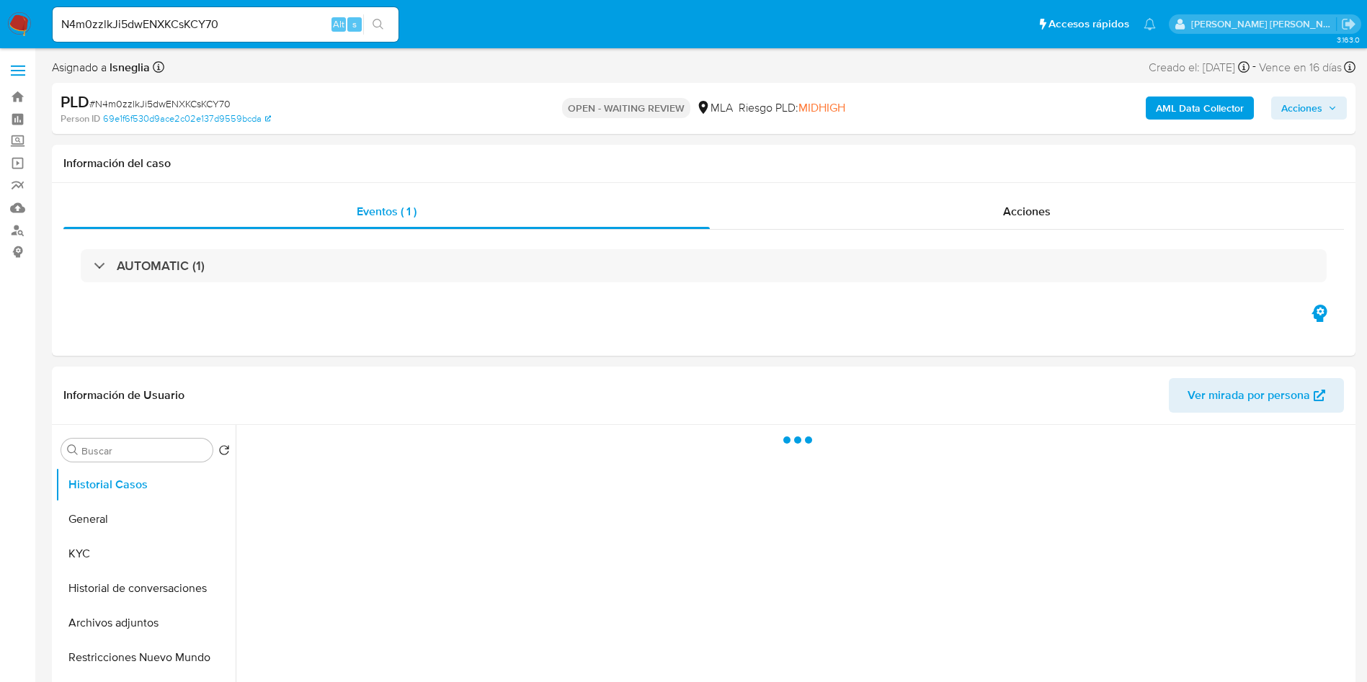
select select "10"
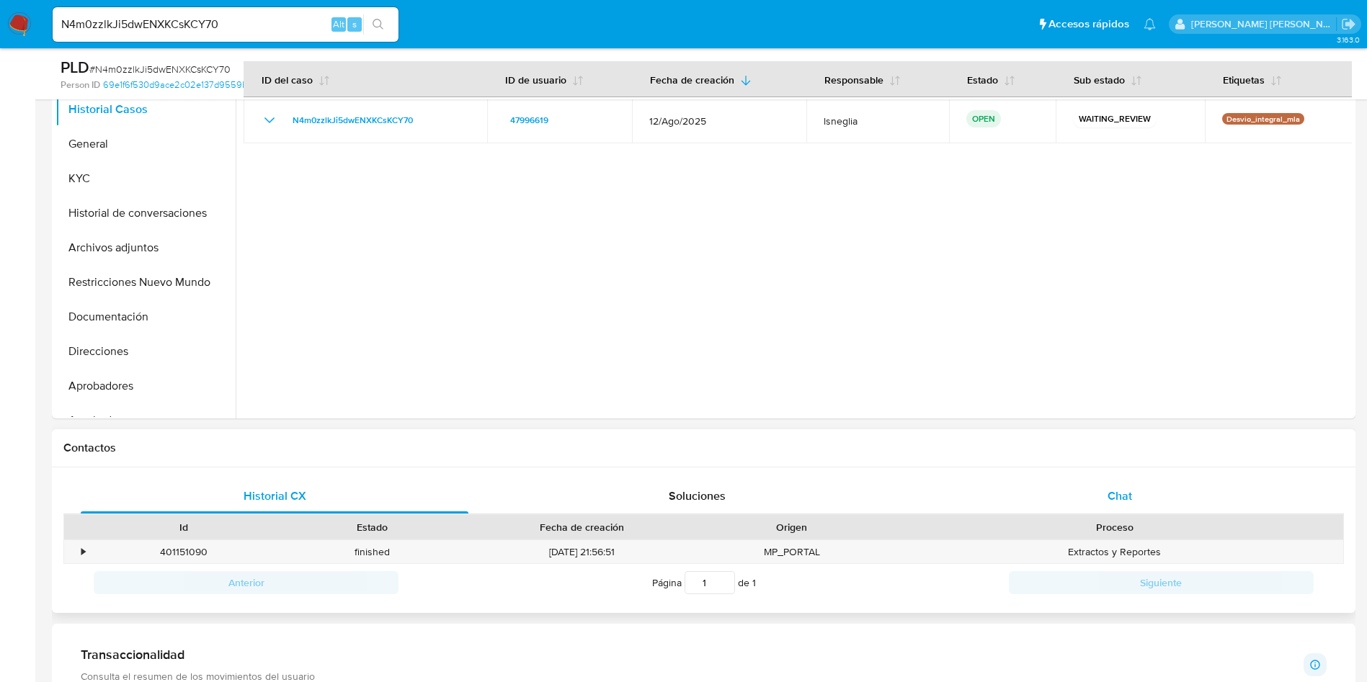
click at [1082, 491] on div "Chat" at bounding box center [1120, 496] width 388 height 35
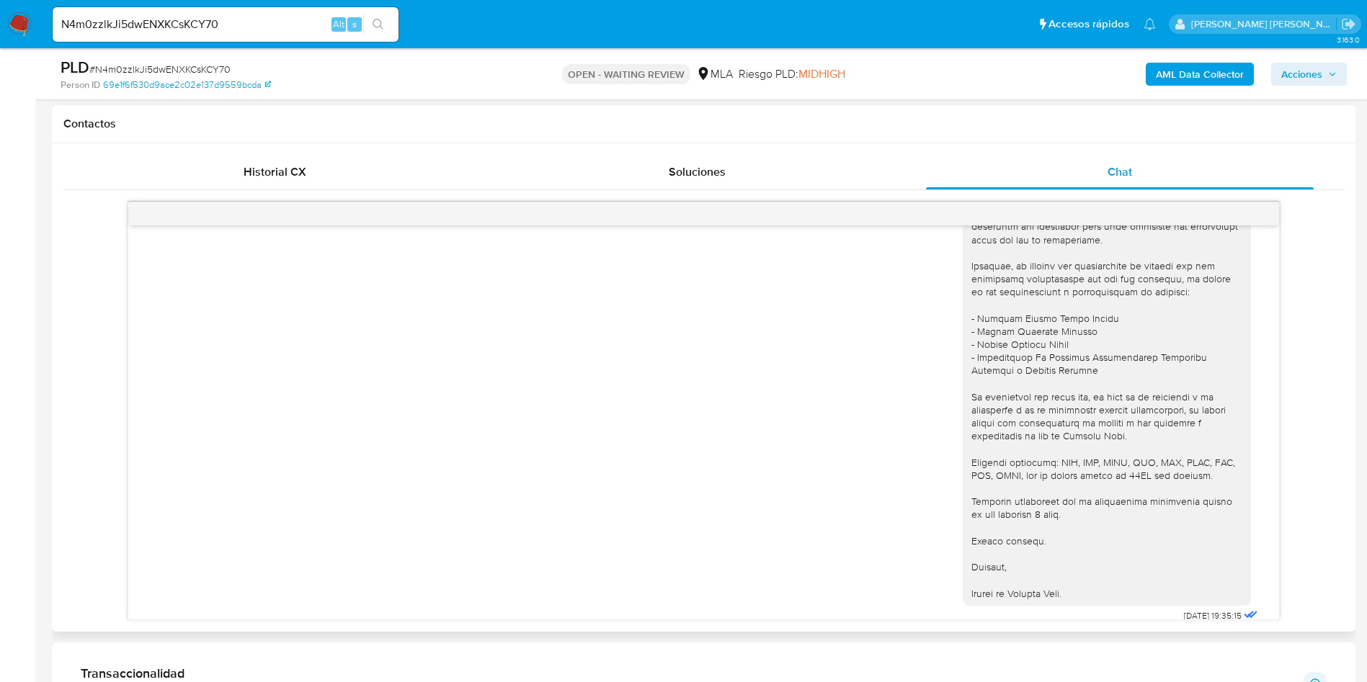
scroll to position [1384, 0]
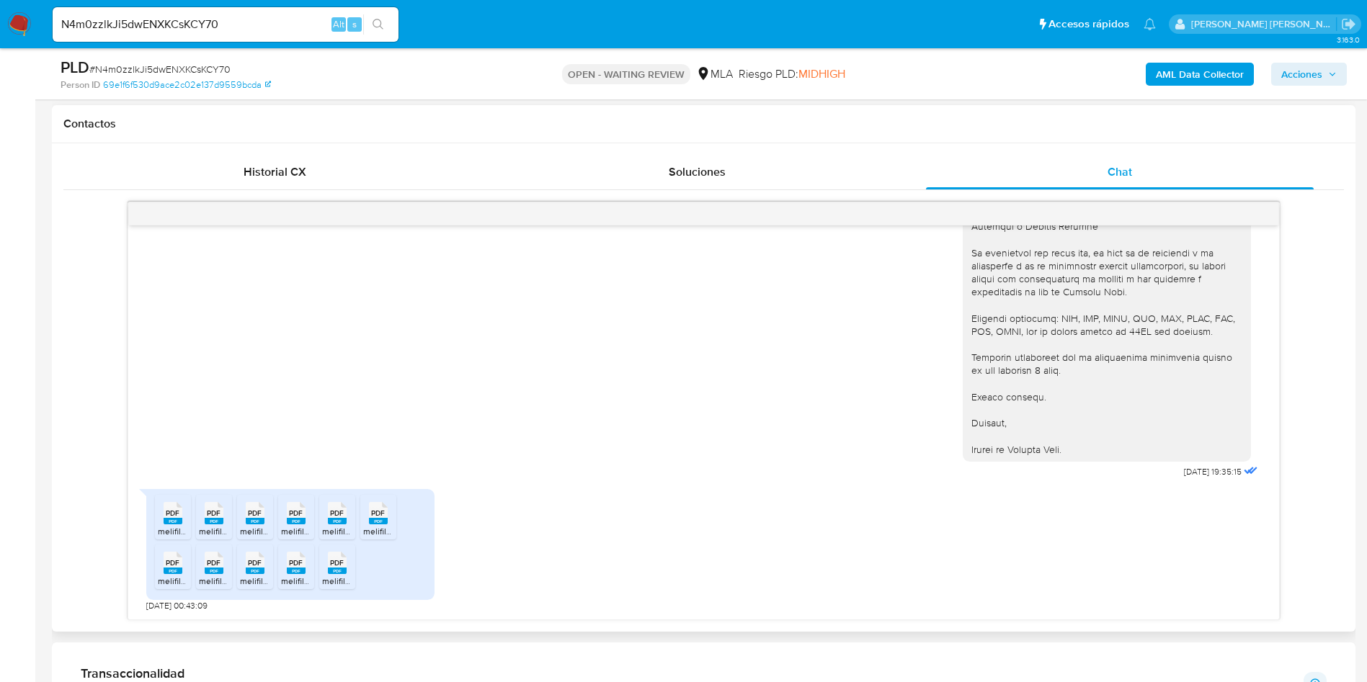
click at [170, 515] on span "PDF" at bounding box center [173, 513] width 14 height 9
click at [220, 522] on rect at bounding box center [214, 521] width 19 height 6
click at [246, 522] on rect at bounding box center [255, 521] width 19 height 6
click at [293, 518] on span "PDF" at bounding box center [296, 513] width 14 height 9
click at [344, 519] on rect at bounding box center [337, 521] width 19 height 6
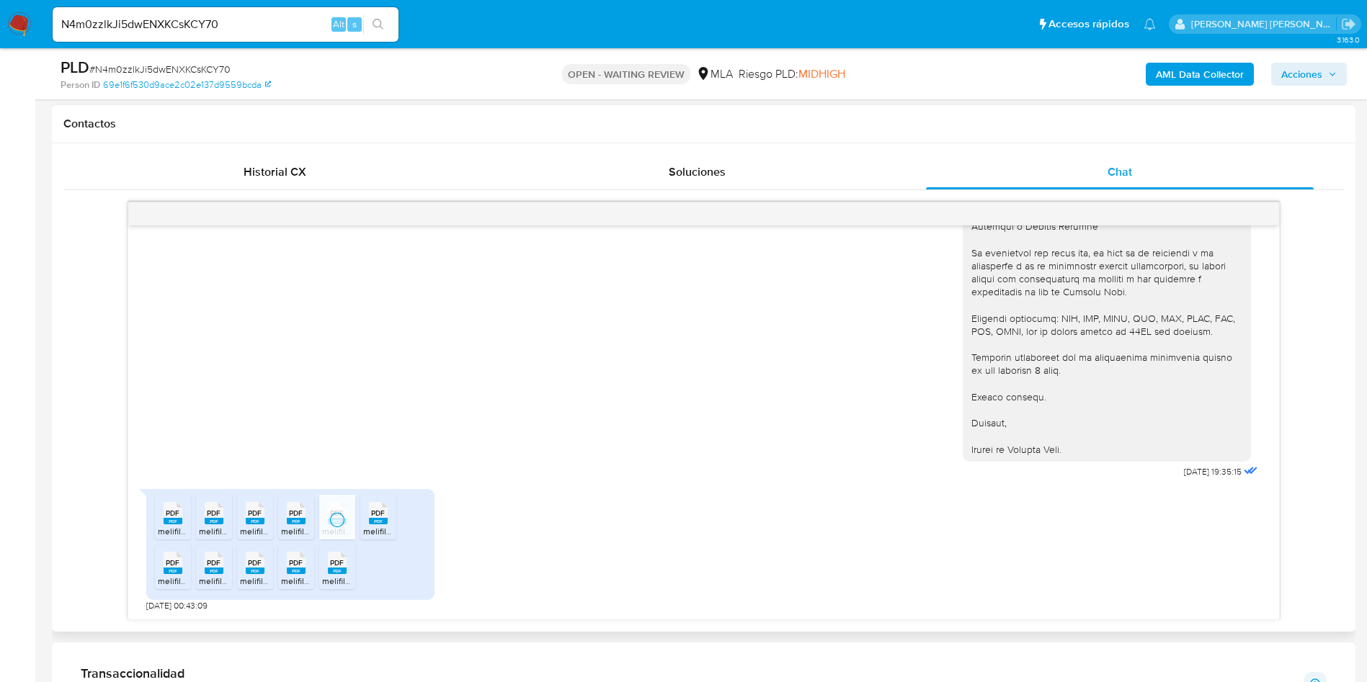
click at [385, 517] on icon at bounding box center [378, 513] width 19 height 22
click at [174, 571] on rect at bounding box center [173, 571] width 19 height 6
click at [205, 569] on icon "PDF" at bounding box center [214, 562] width 19 height 25
click at [258, 571] on rect at bounding box center [255, 571] width 19 height 6
click at [307, 571] on div "PDF PDF" at bounding box center [296, 562] width 30 height 28
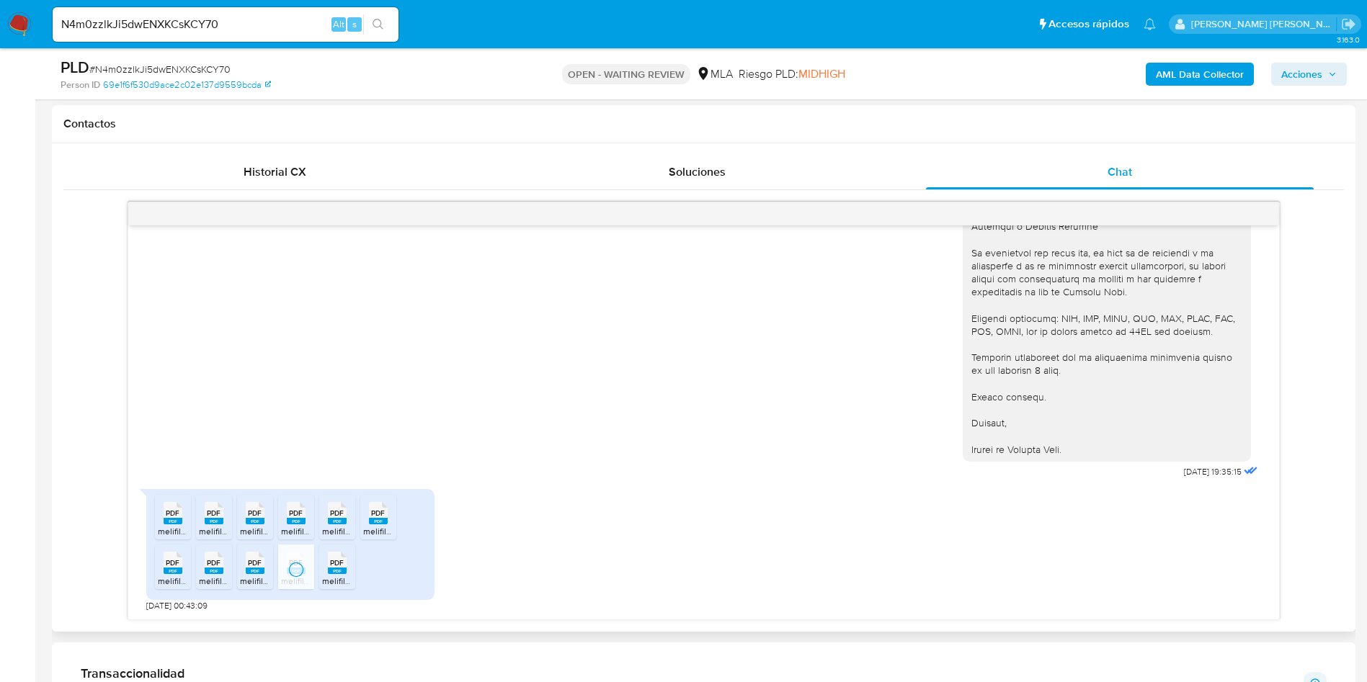
click at [349, 571] on div "PDF PDF" at bounding box center [337, 562] width 30 height 28
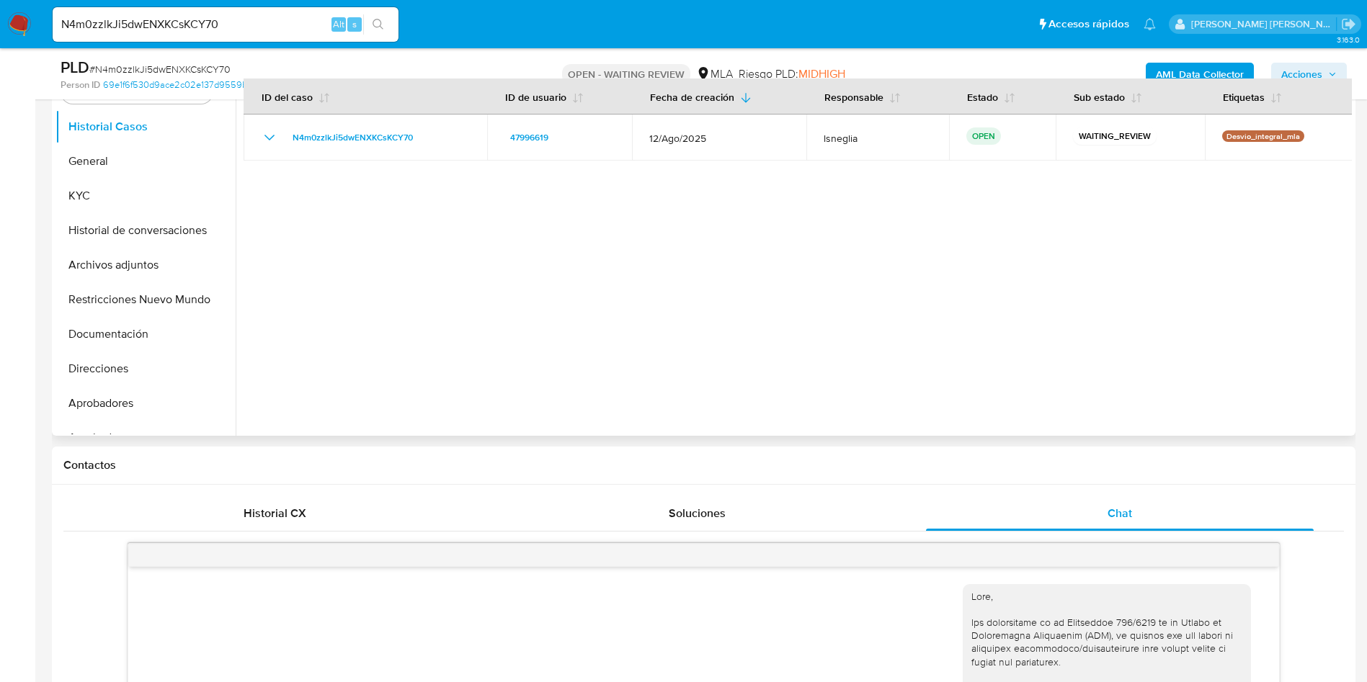
scroll to position [216, 0]
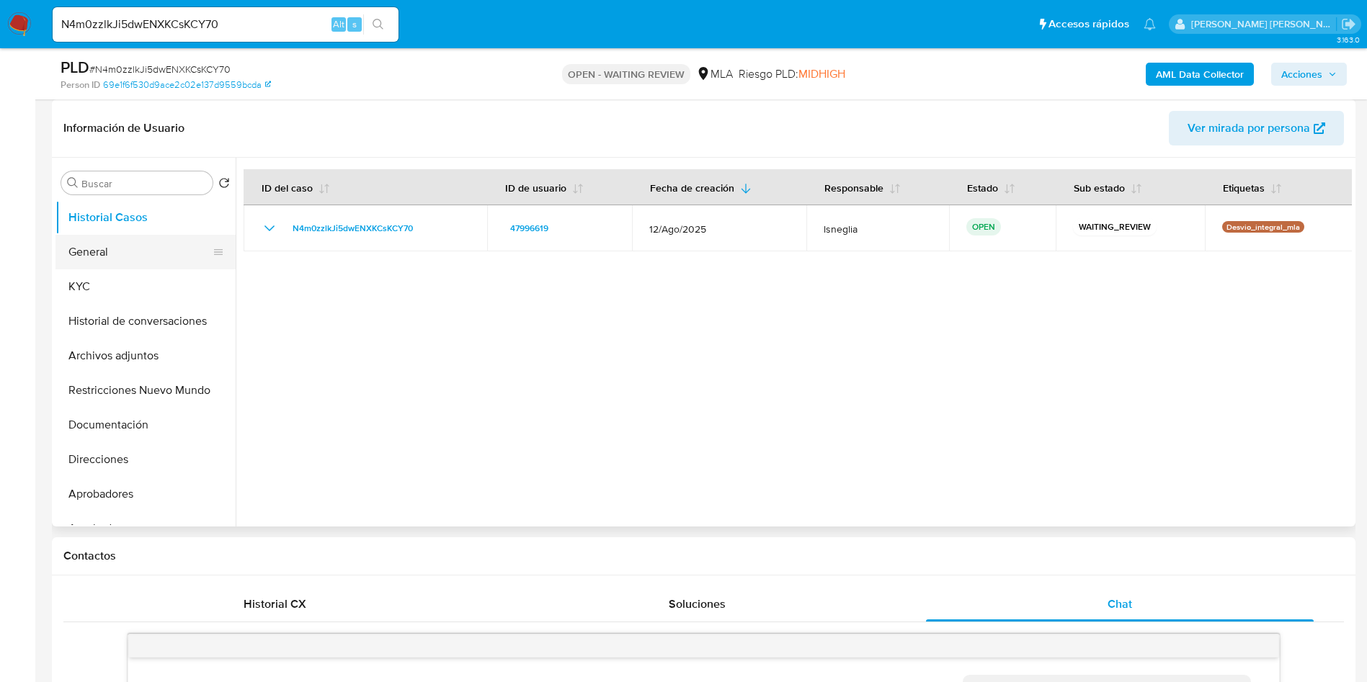
click at [104, 243] on button "General" at bounding box center [139, 252] width 169 height 35
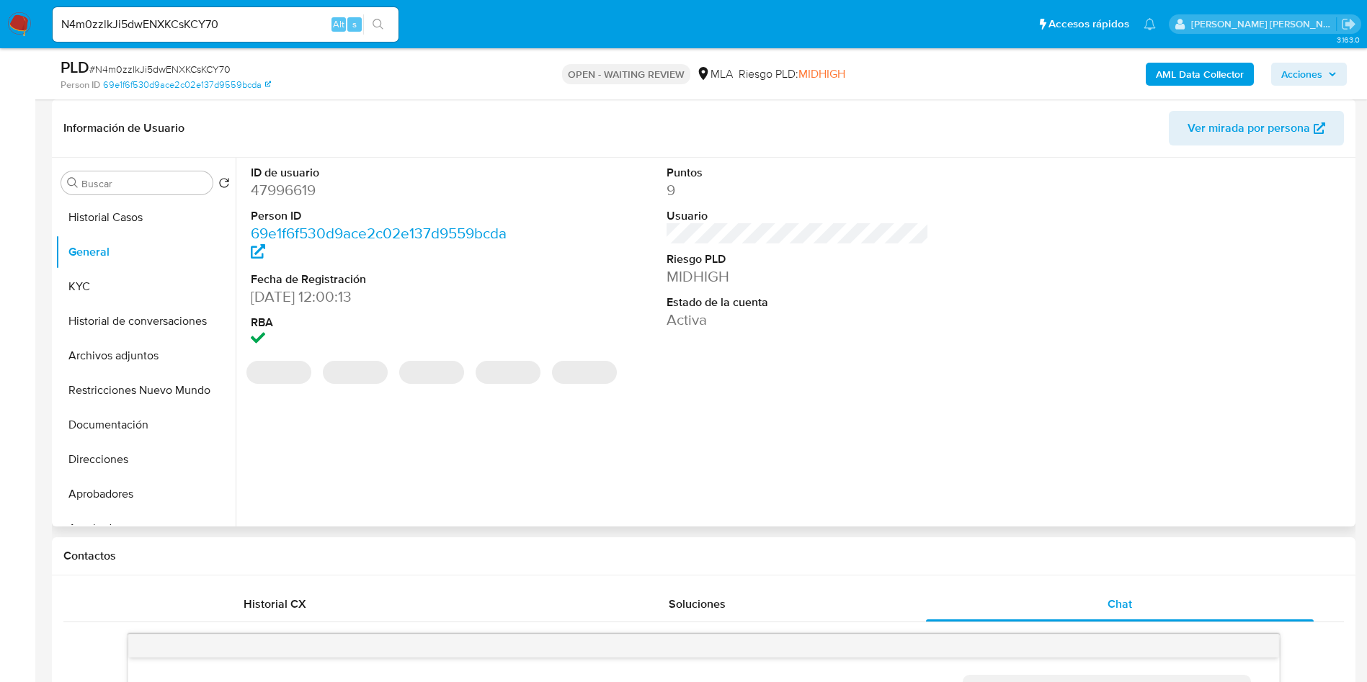
click at [299, 189] on dd "47996619" at bounding box center [382, 190] width 263 height 20
copy dd "47996619"
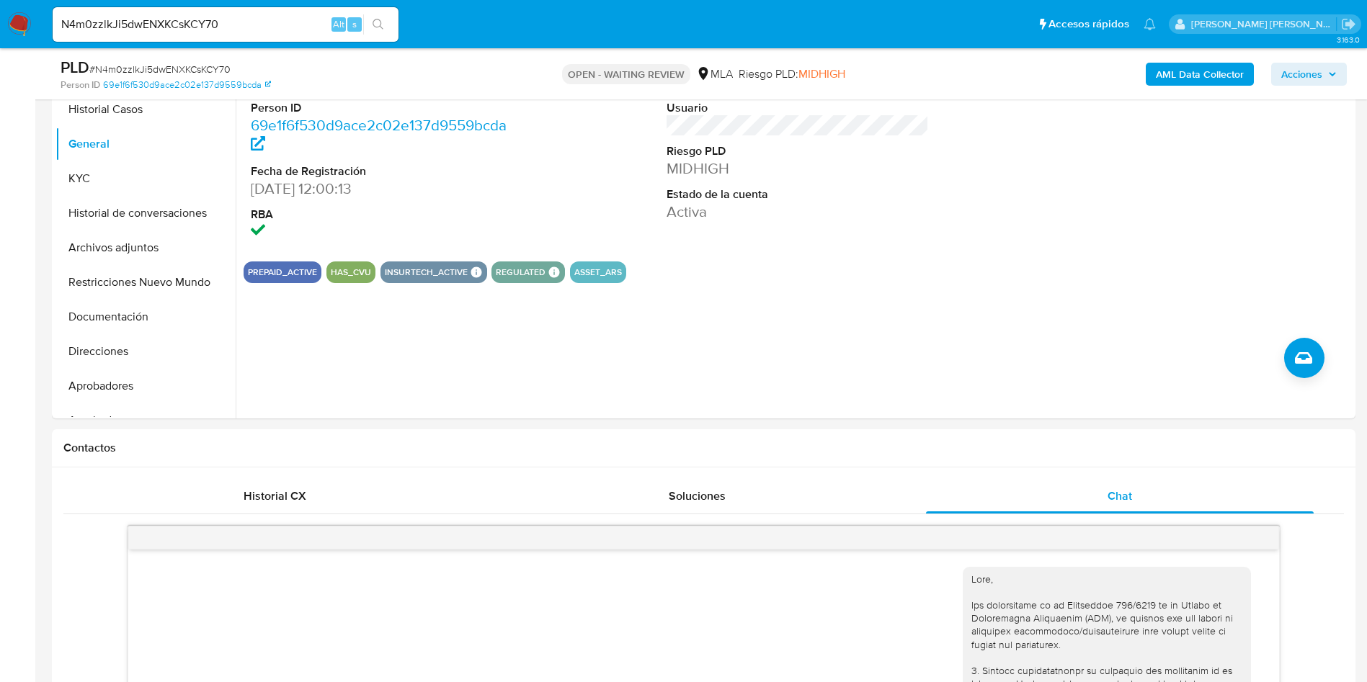
scroll to position [0, 0]
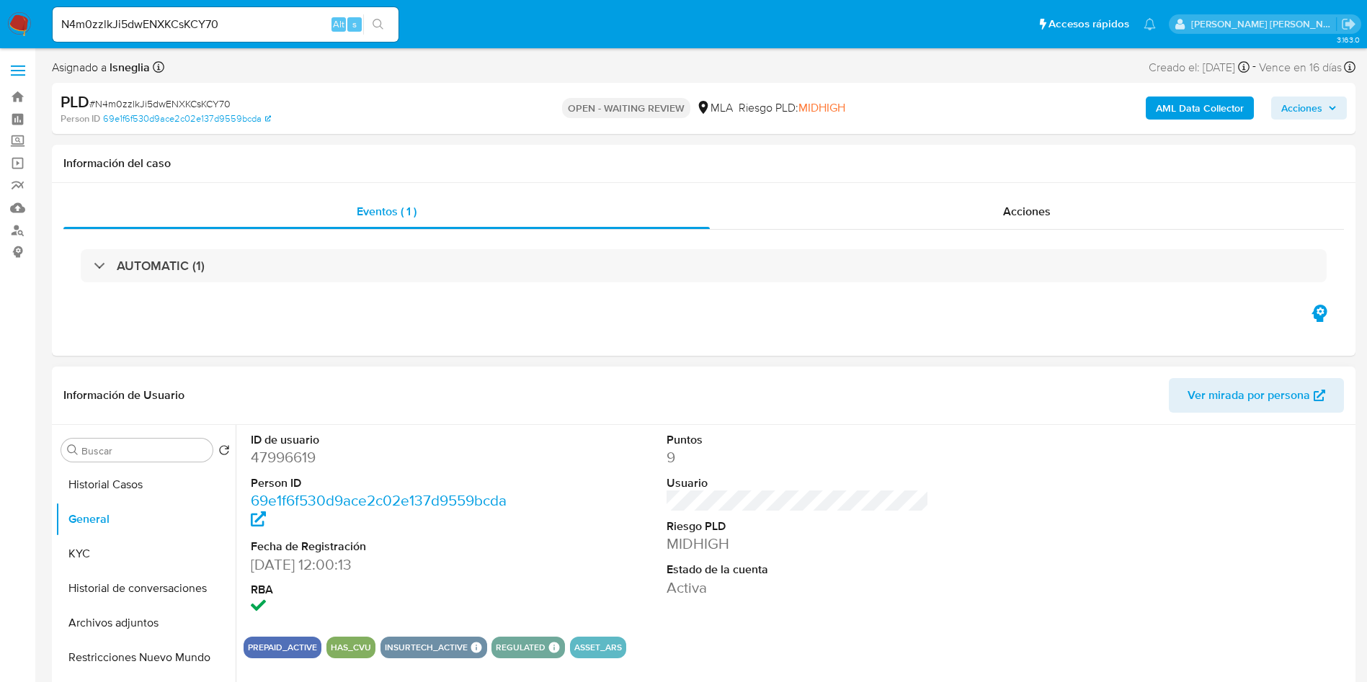
click at [301, 452] on dd "47996619" at bounding box center [382, 457] width 263 height 20
copy dd "47996619"
click at [305, 457] on dd "47996619" at bounding box center [382, 457] width 263 height 20
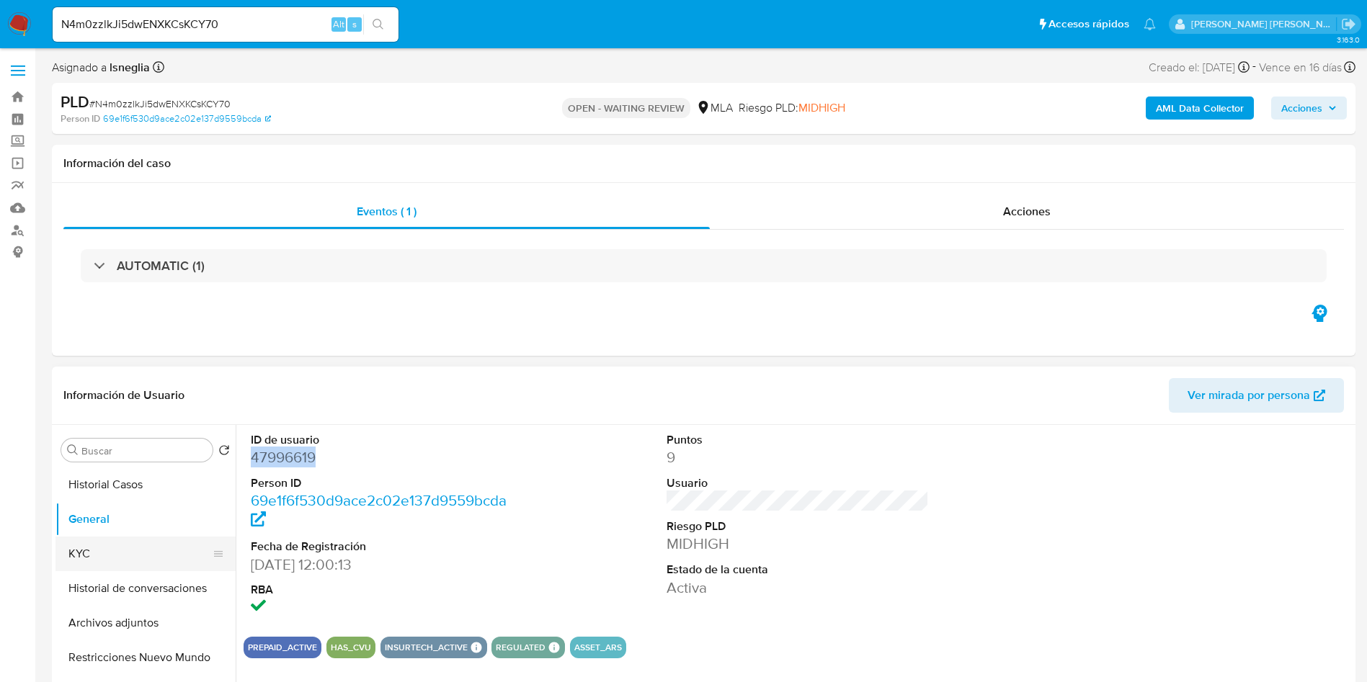
click at [111, 559] on button "KYC" at bounding box center [139, 554] width 169 height 35
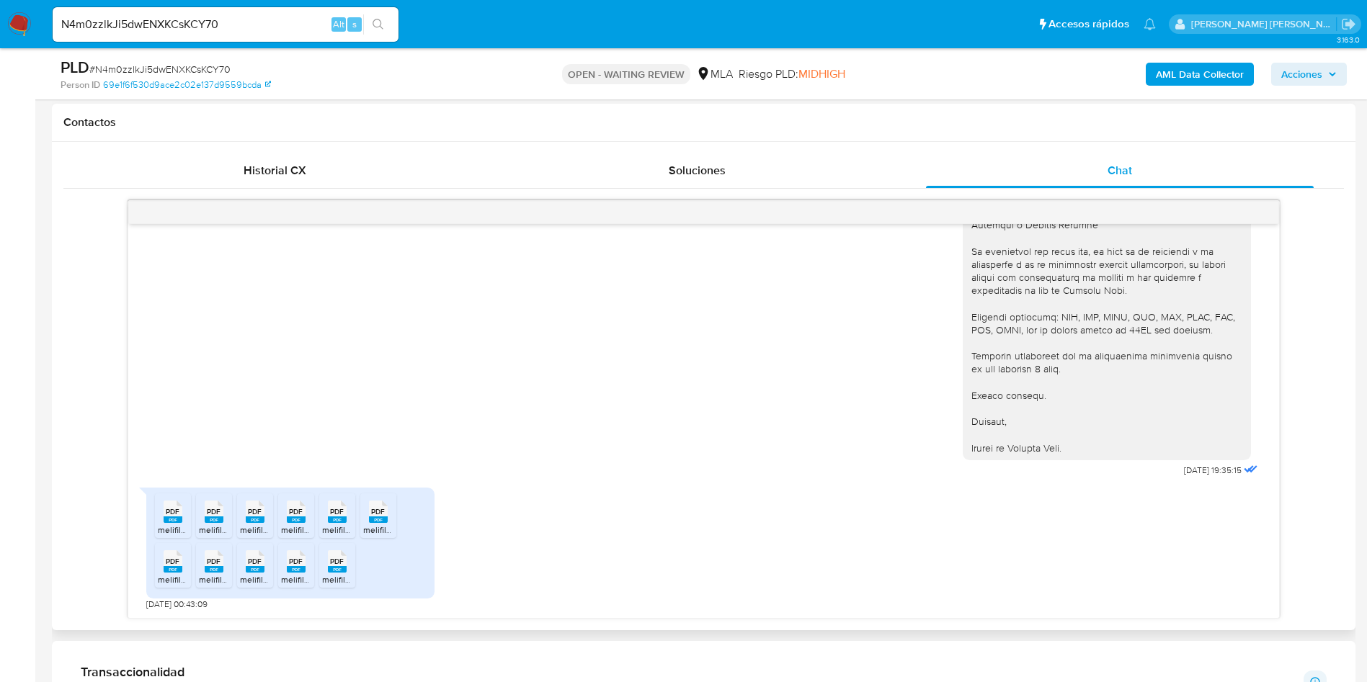
scroll to position [648, 0]
